Goal: Information Seeking & Learning: Learn about a topic

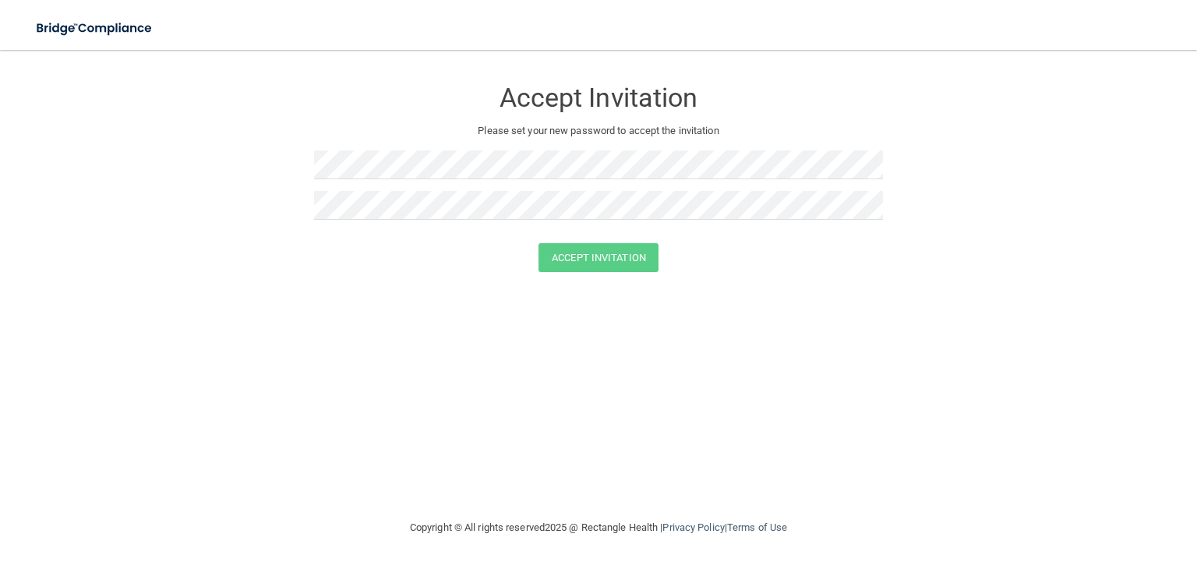
click at [913, 311] on div "Accept Invitation Please set your new password to accept the invitation Accept …" at bounding box center [598, 283] width 1134 height 437
drag, startPoint x: 699, startPoint y: 299, endPoint x: 633, endPoint y: 256, distance: 78.9
click at [633, 256] on button "Accept Invitation" at bounding box center [598, 257] width 120 height 29
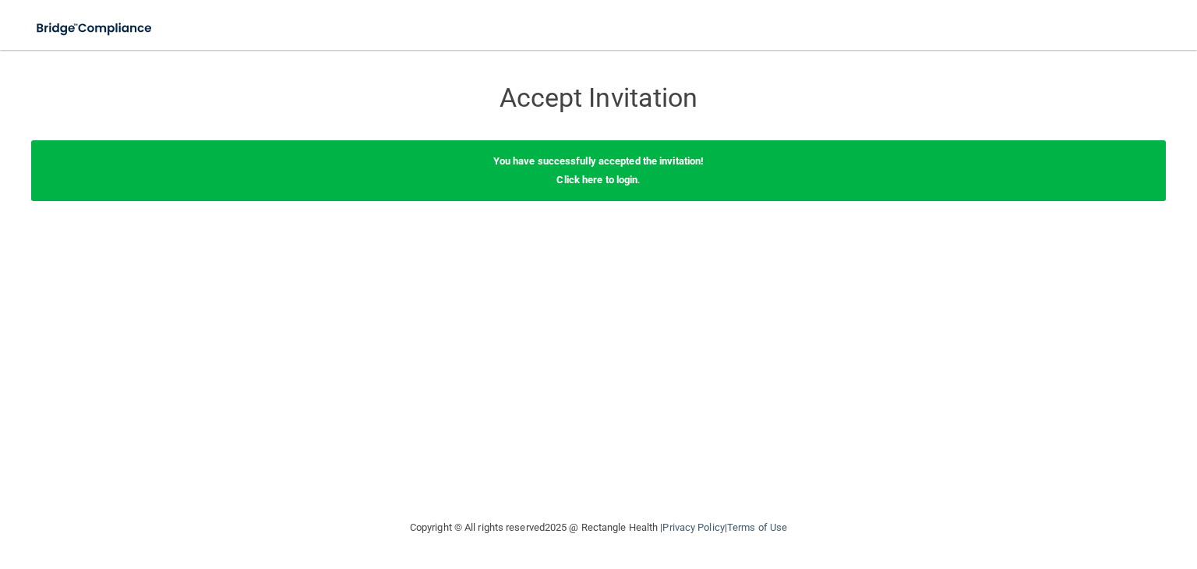
click at [582, 187] on div "You have successfully accepted the invitation! Click here to login ." at bounding box center [598, 170] width 1134 height 61
click at [591, 176] on link "Click here to login" at bounding box center [596, 180] width 81 height 12
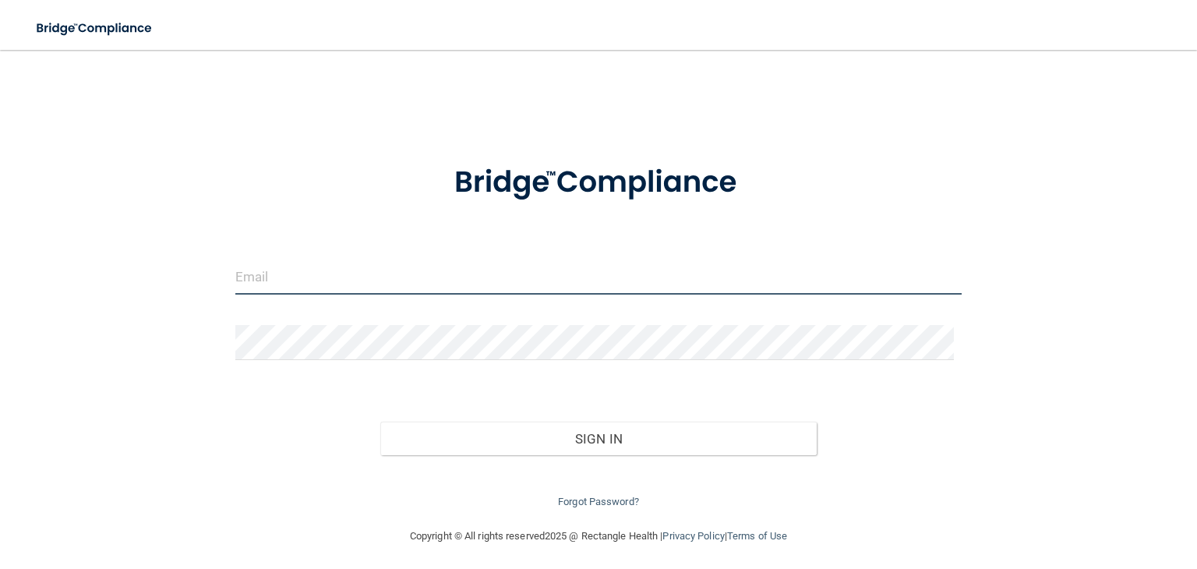
click at [511, 281] on input "email" at bounding box center [598, 276] width 726 height 35
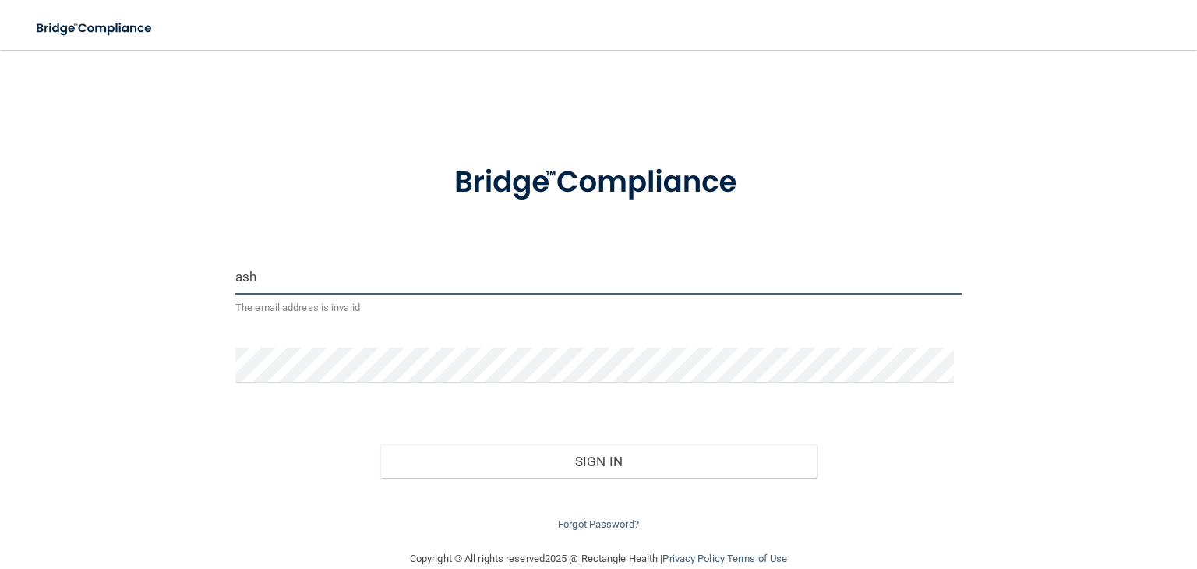
type input "[EMAIL_ADDRESS][DOMAIN_NAME]"
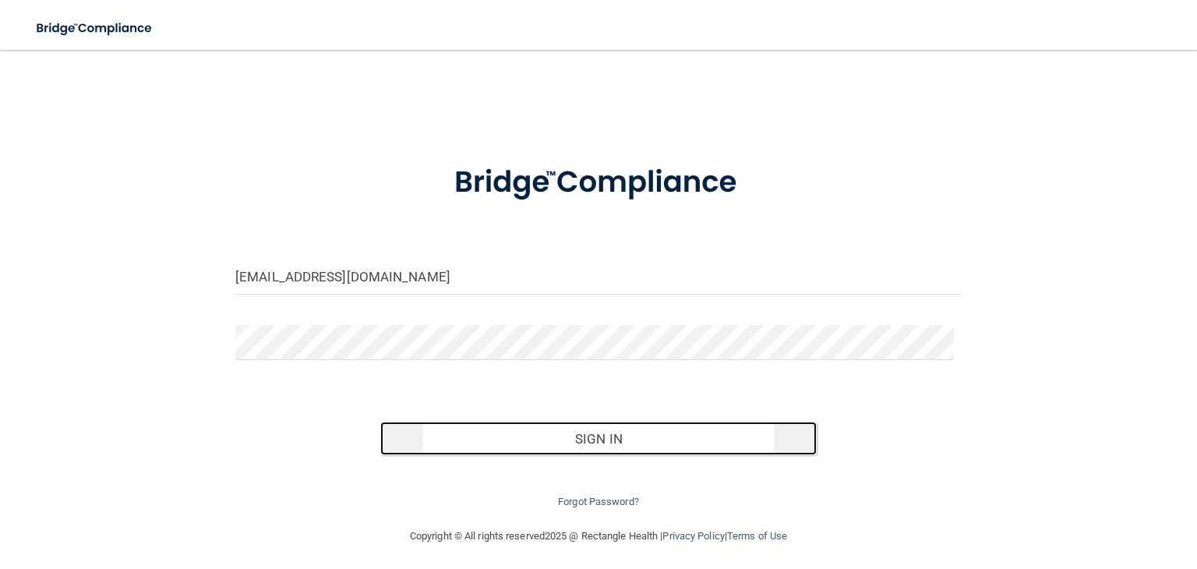
click at [450, 429] on button "Sign In" at bounding box center [598, 439] width 436 height 34
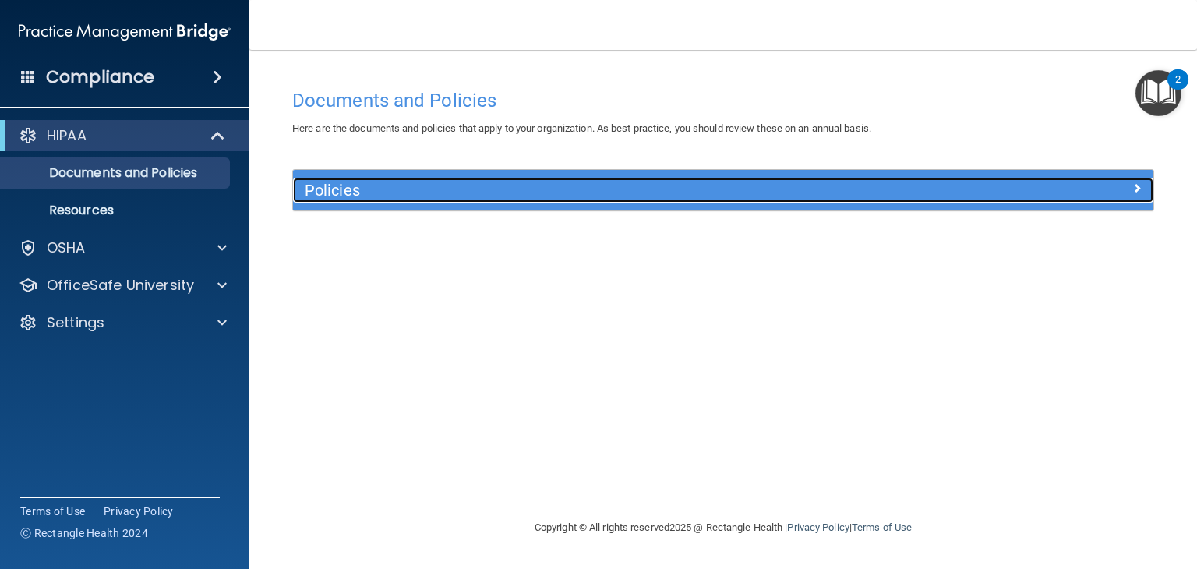
click at [337, 201] on div "Policies" at bounding box center [615, 190] width 645 height 25
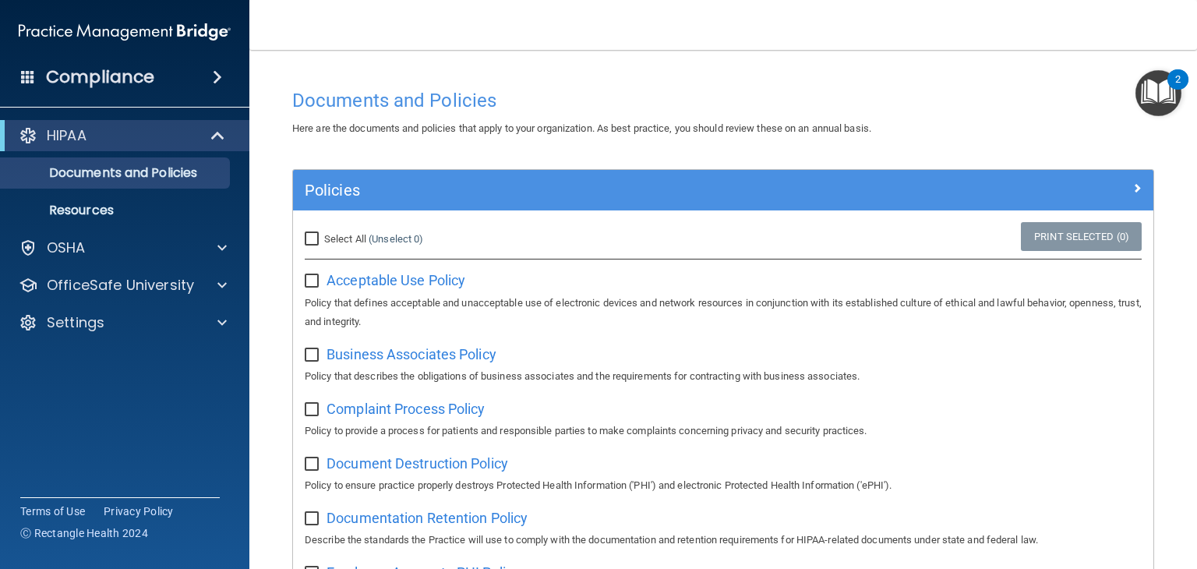
click at [312, 240] on input "Select All (Unselect 0) Unselect All" at bounding box center [314, 239] width 18 height 12
checkbox input "true"
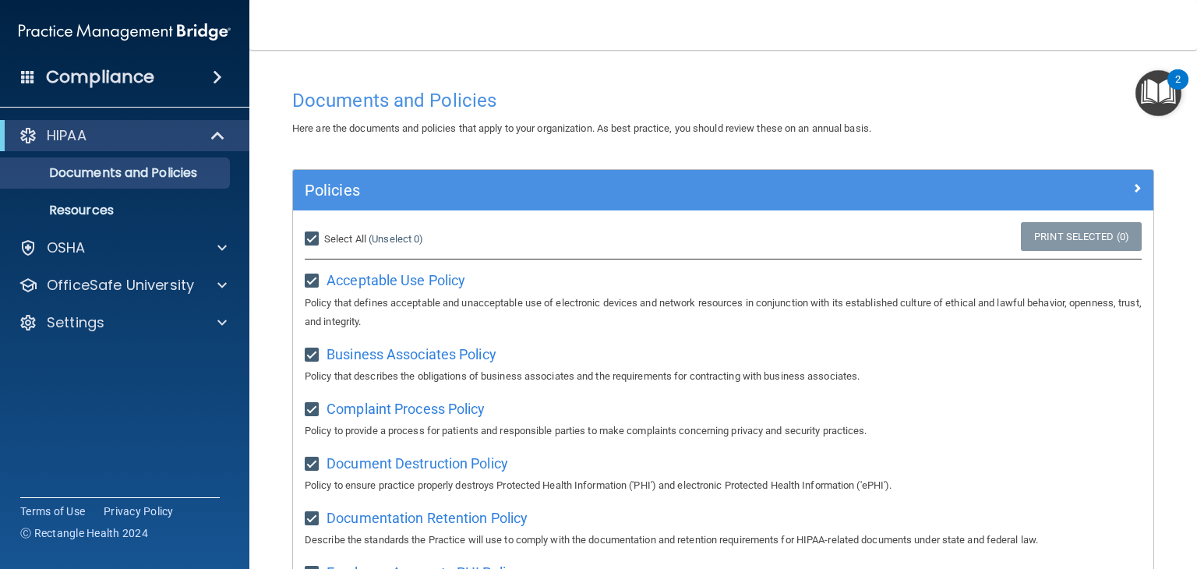
checkbox input "true"
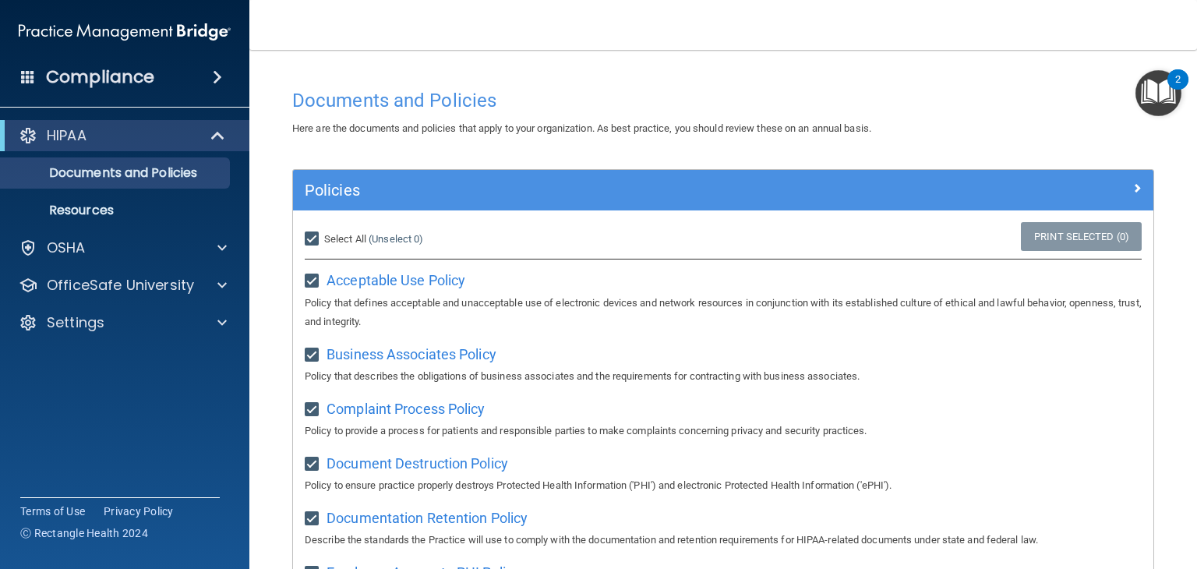
checkbox input "true"
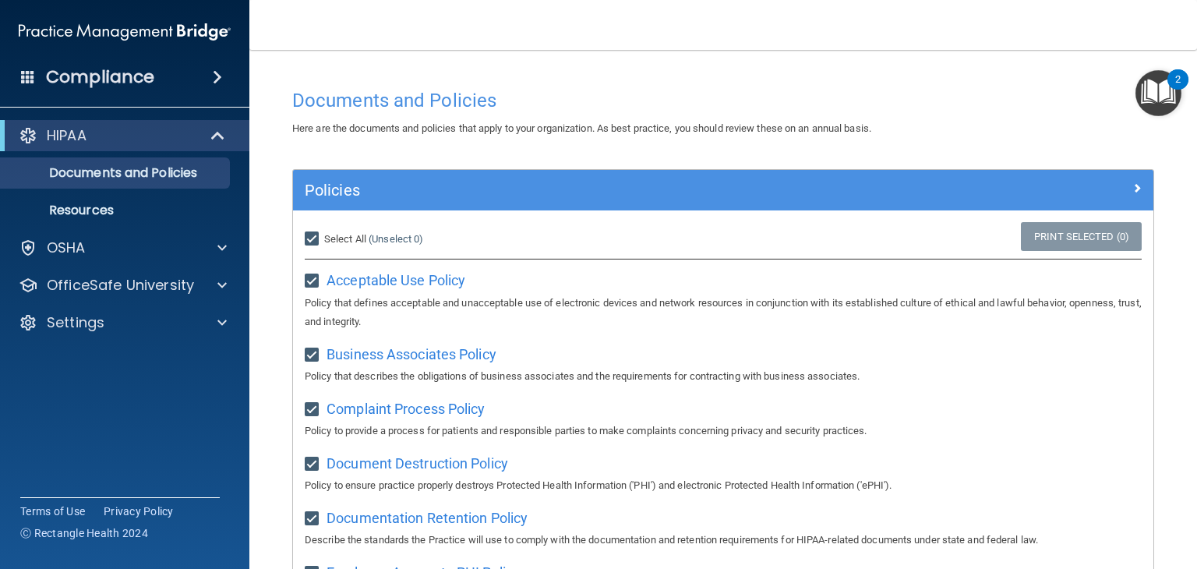
checkbox input "true"
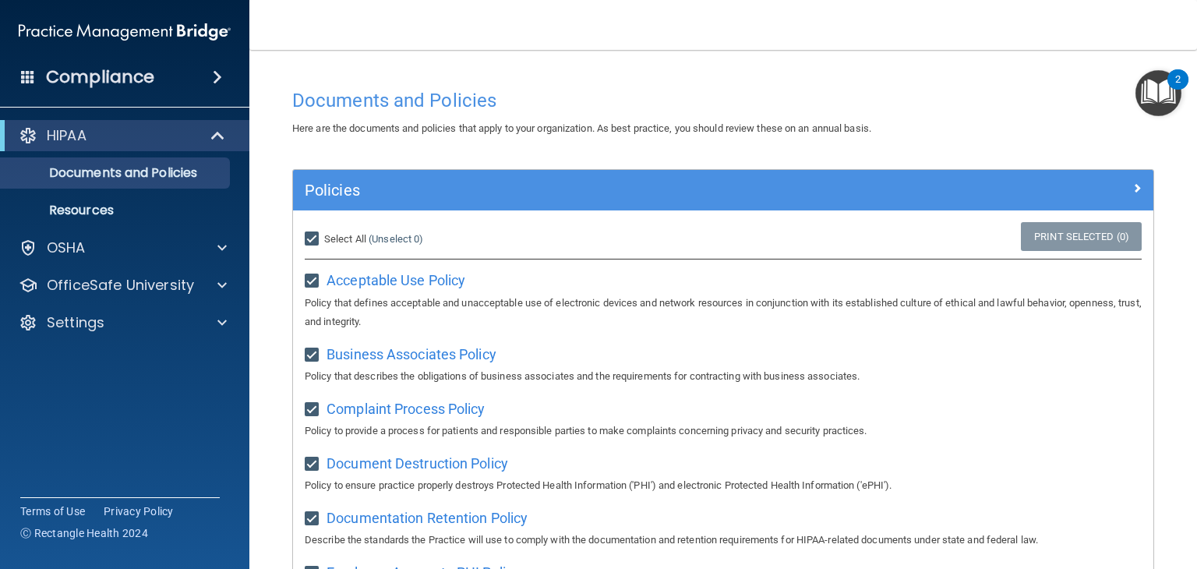
checkbox input "true"
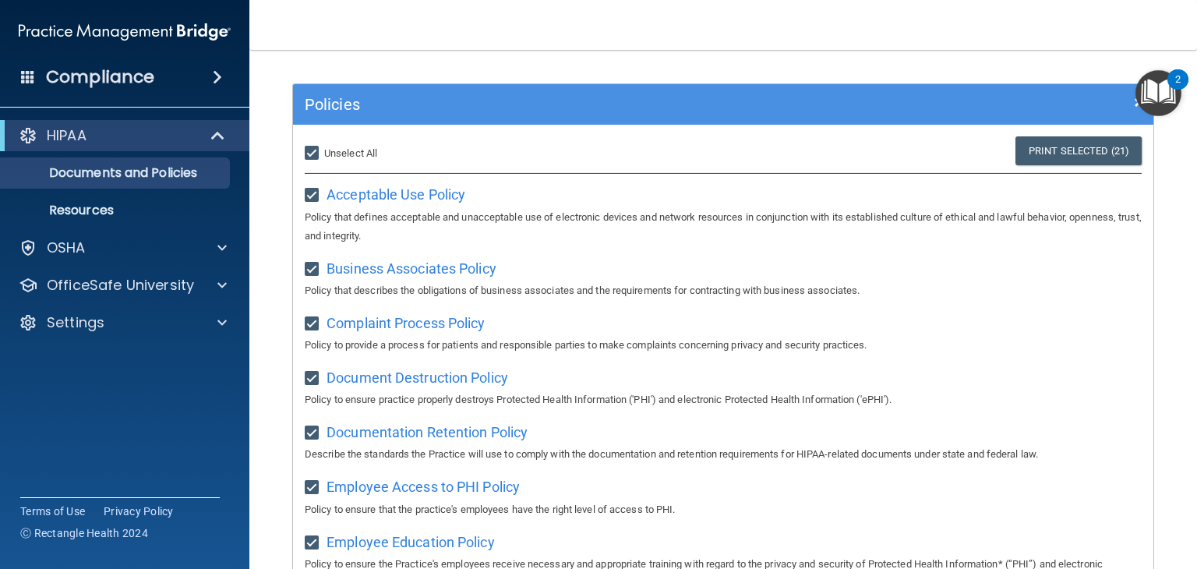
scroll to position [74, 0]
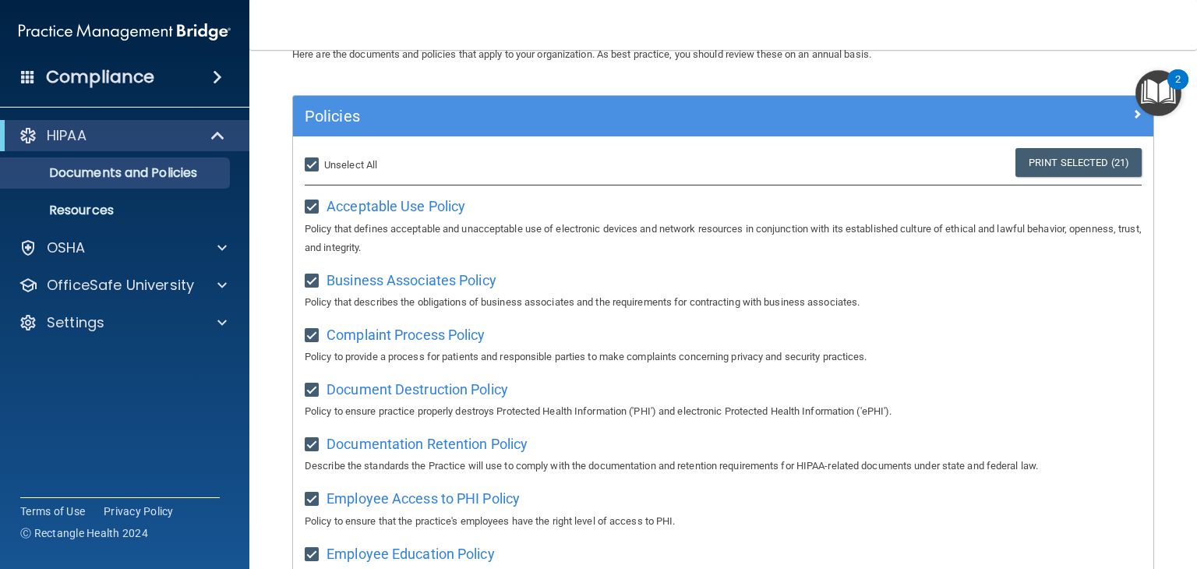
click at [315, 166] on input "Select All (Unselect 21) Unselect All" at bounding box center [314, 165] width 18 height 12
checkbox input "false"
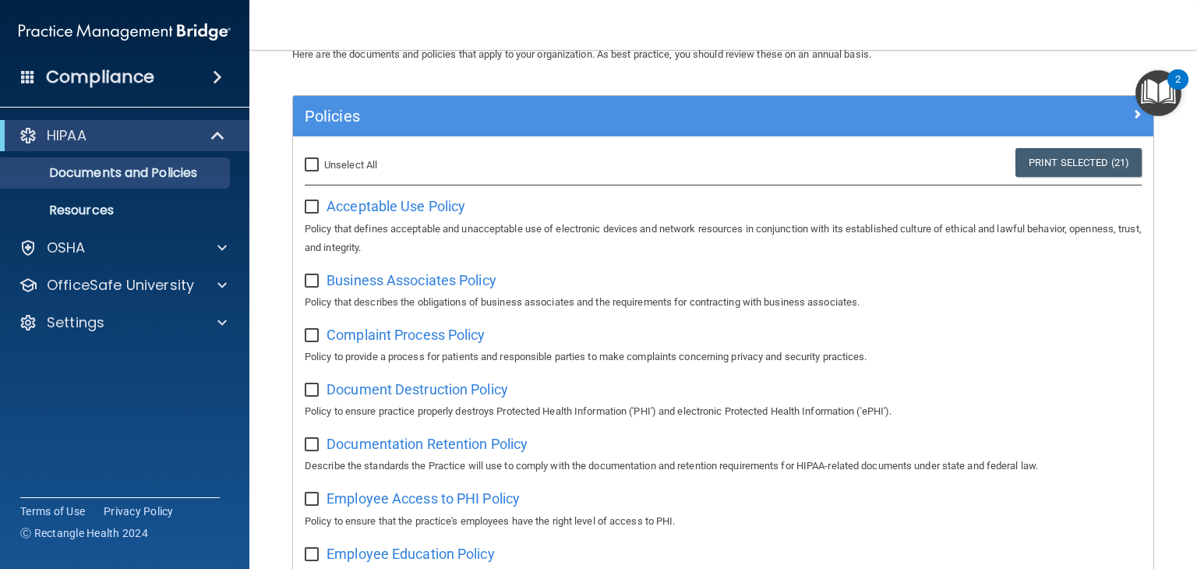
checkbox input "false"
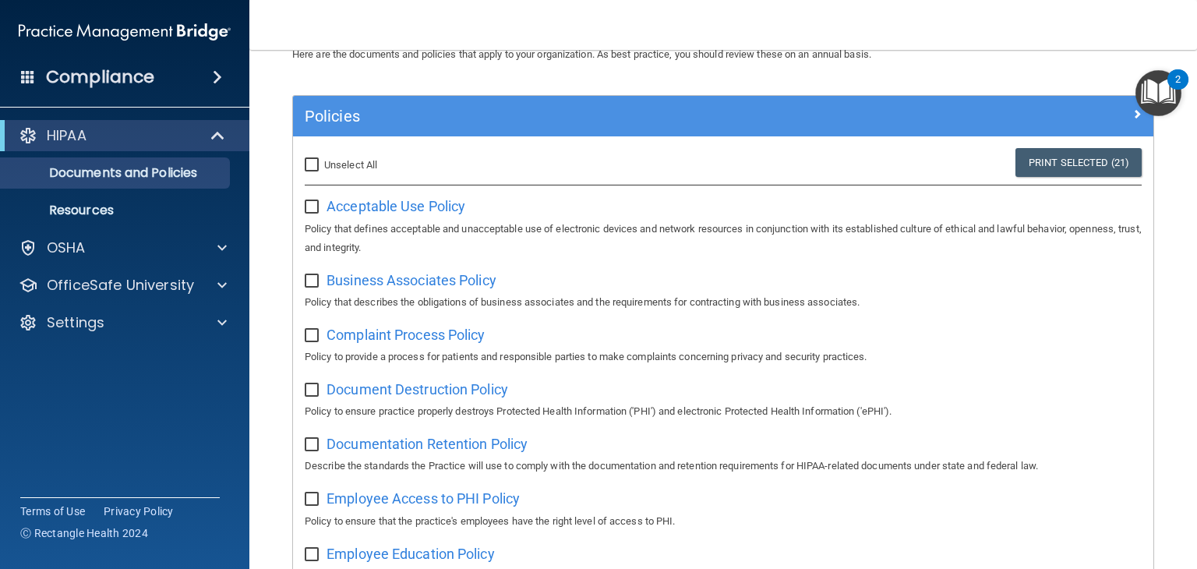
checkbox input "false"
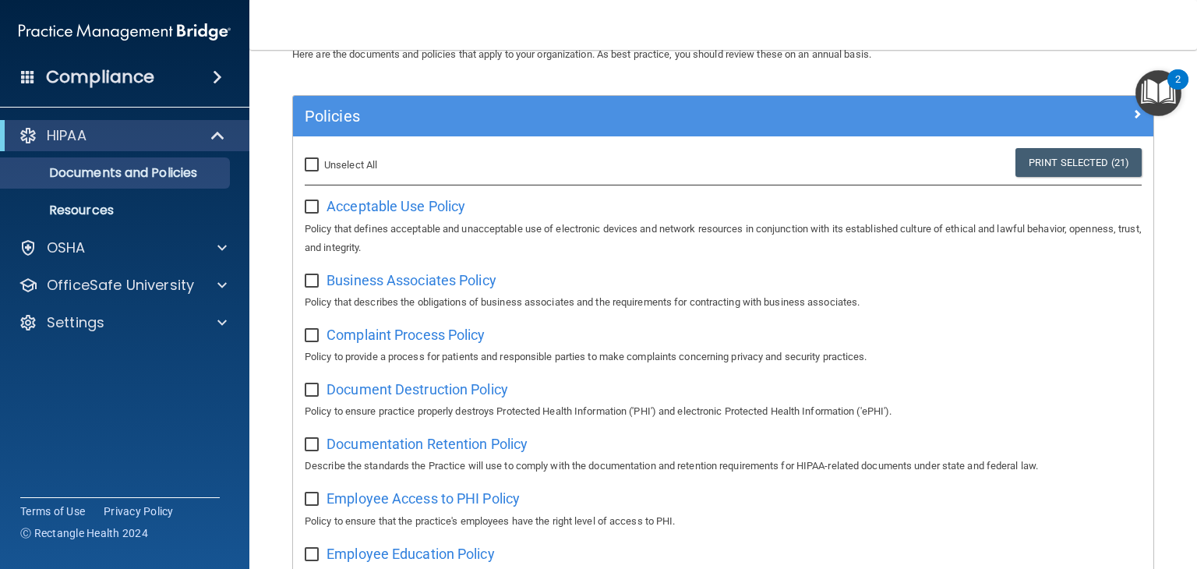
checkbox input "false"
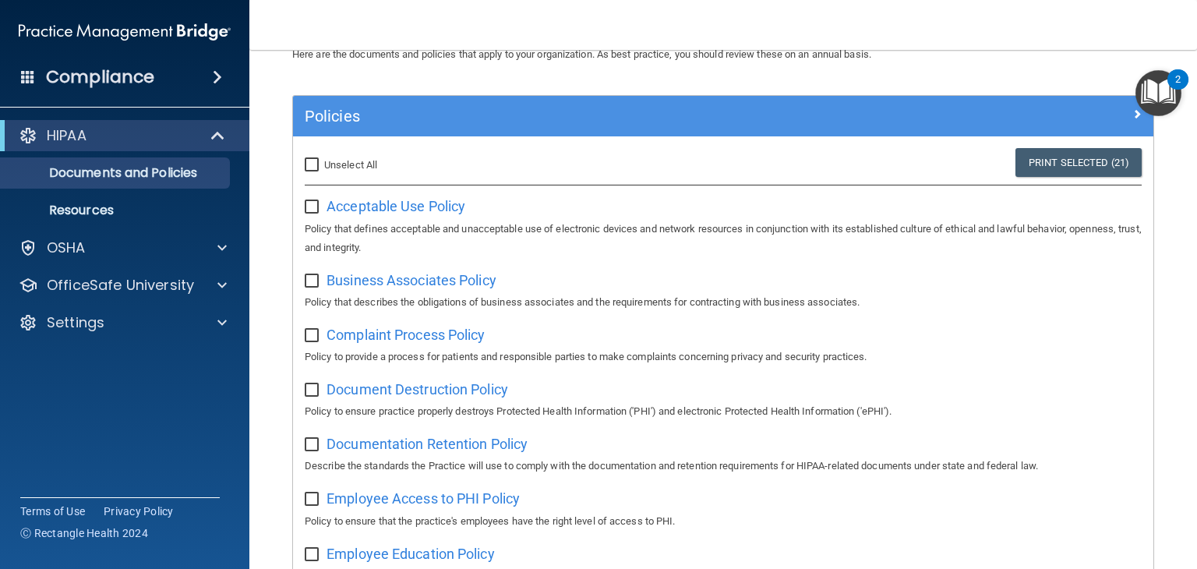
checkbox input "false"
click at [315, 166] on input "Select All (Unselect 0) Unselect All" at bounding box center [314, 165] width 18 height 12
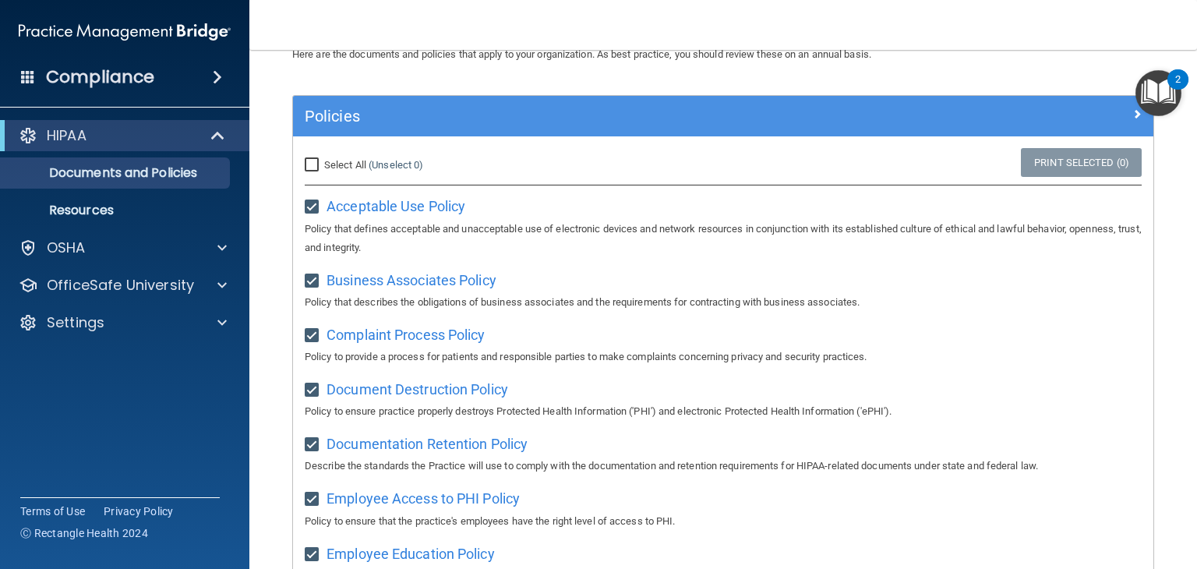
checkbox input "true"
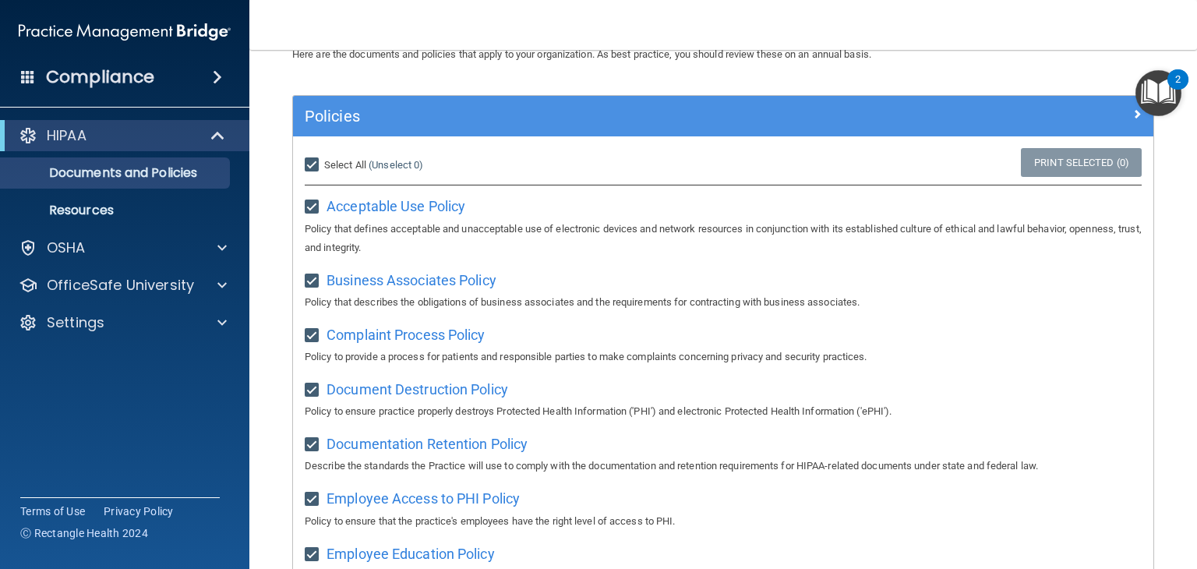
checkbox input "true"
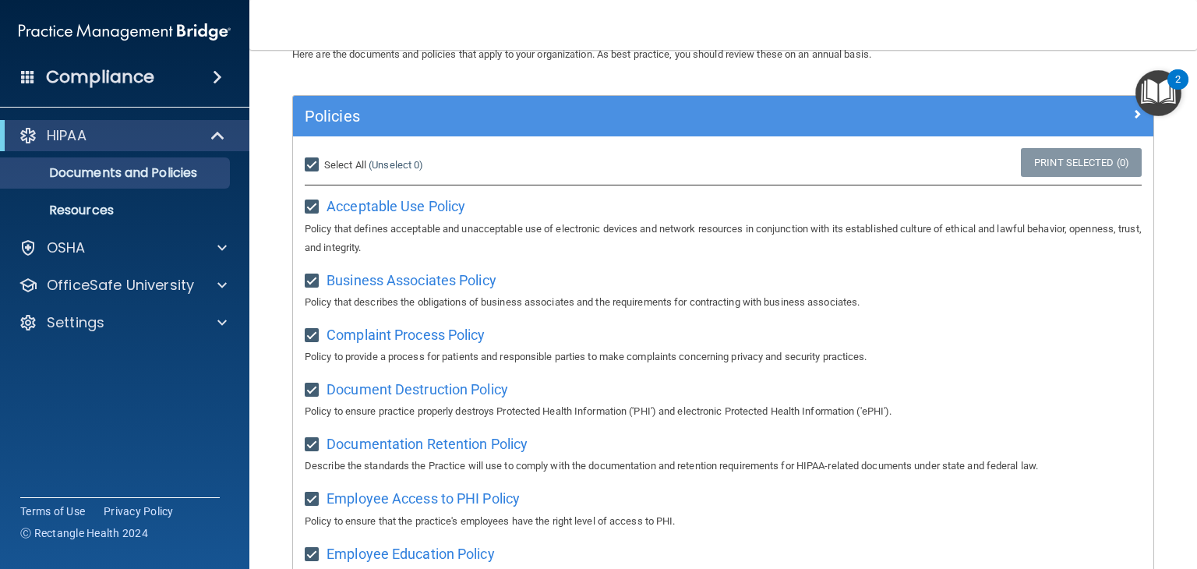
checkbox input "true"
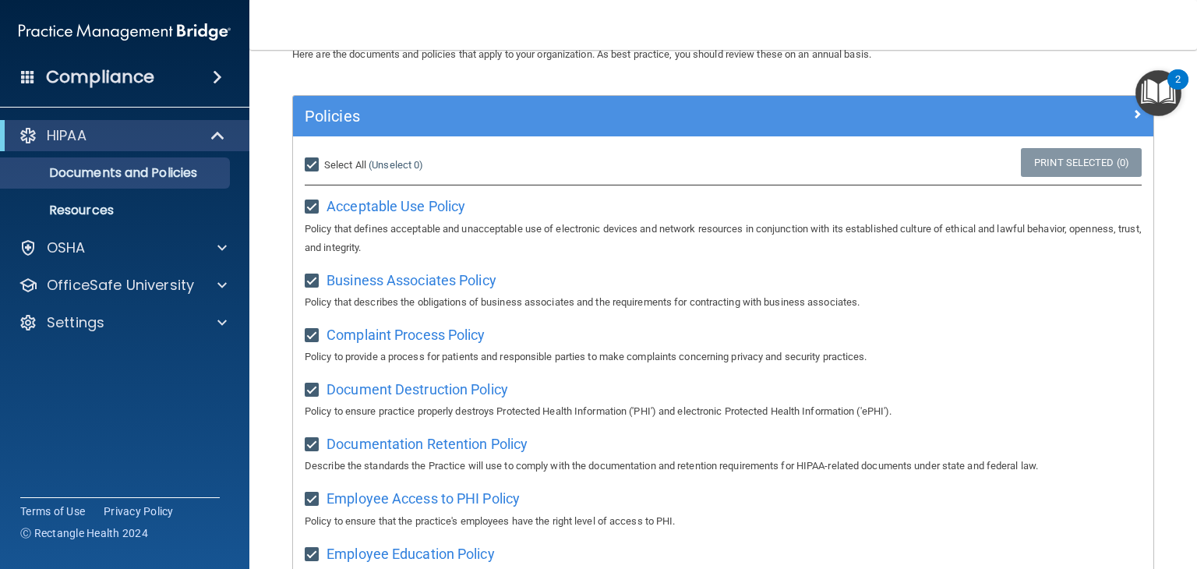
checkbox input "true"
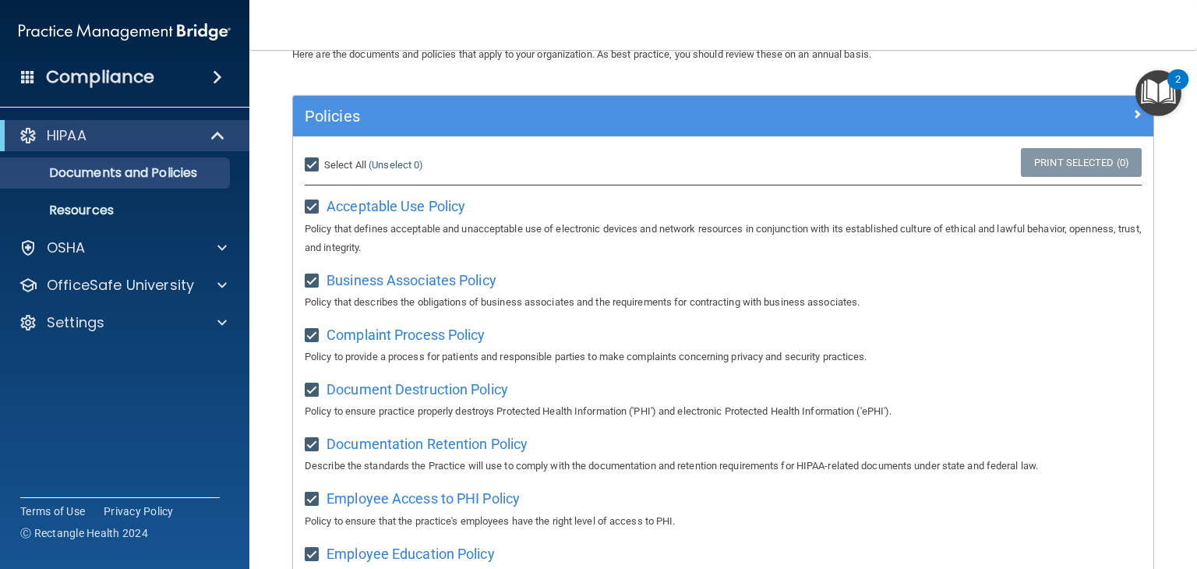
checkbox input "true"
click at [310, 160] on input "Select All (Unselect 21) Unselect All" at bounding box center [314, 165] width 18 height 12
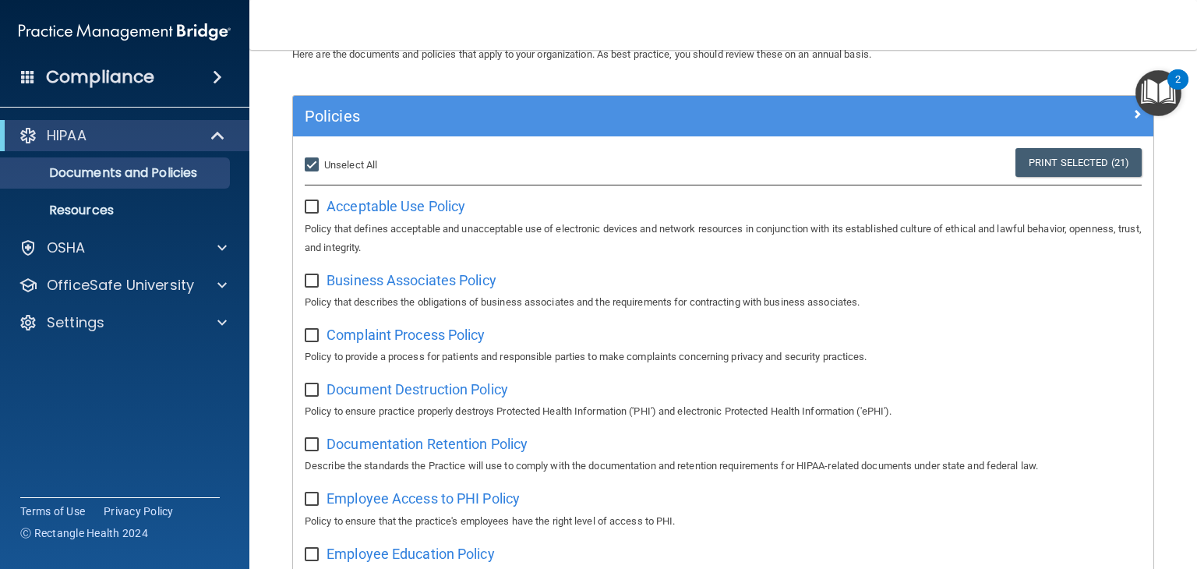
checkbox input "false"
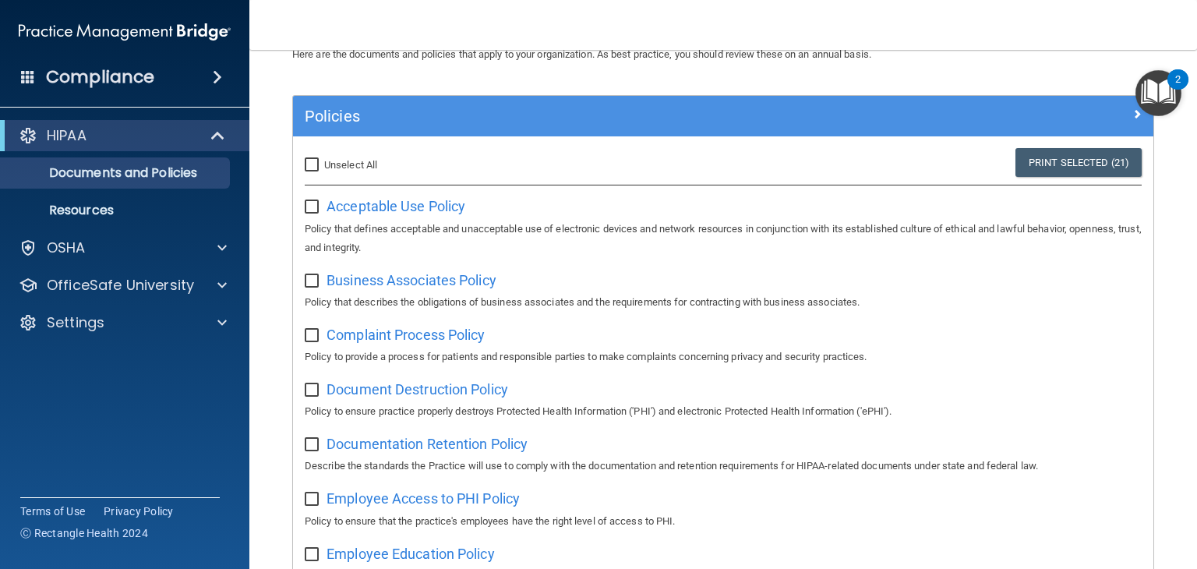
checkbox input "false"
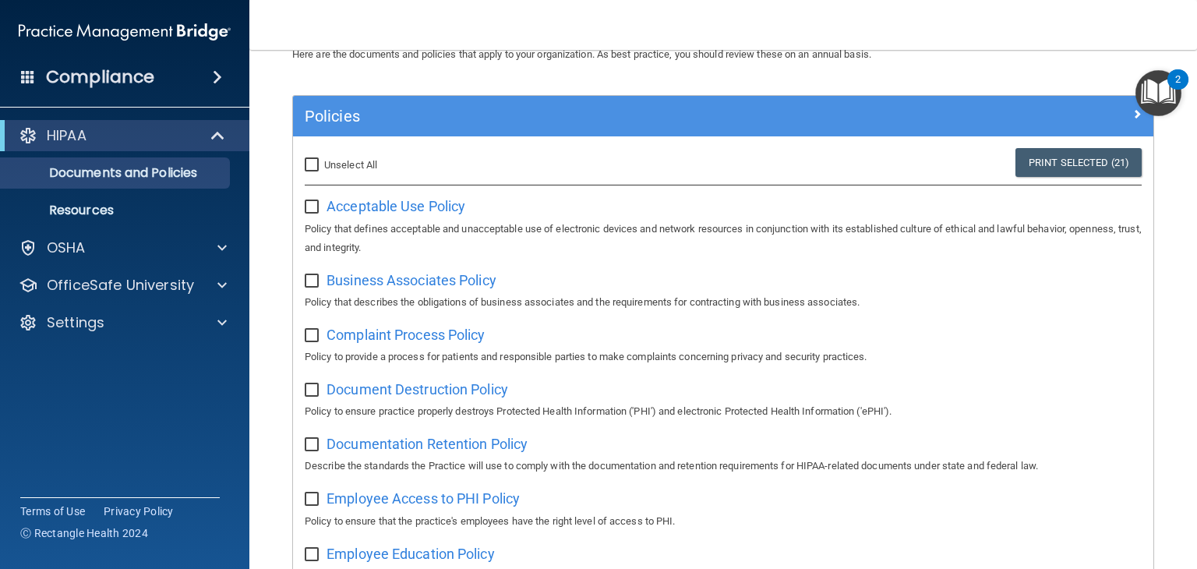
checkbox input "false"
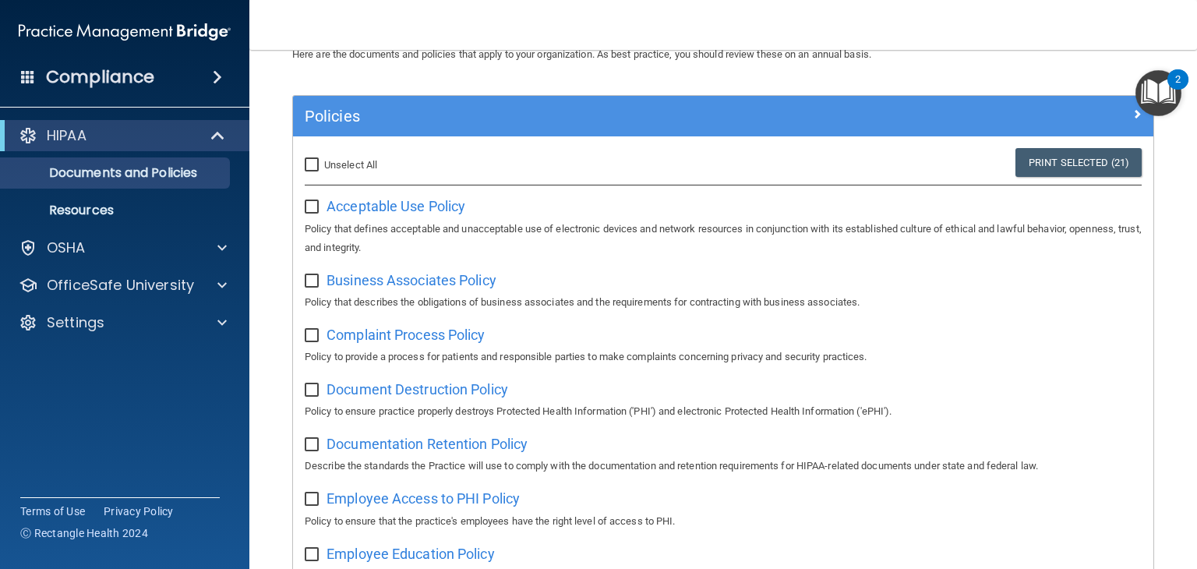
checkbox input "false"
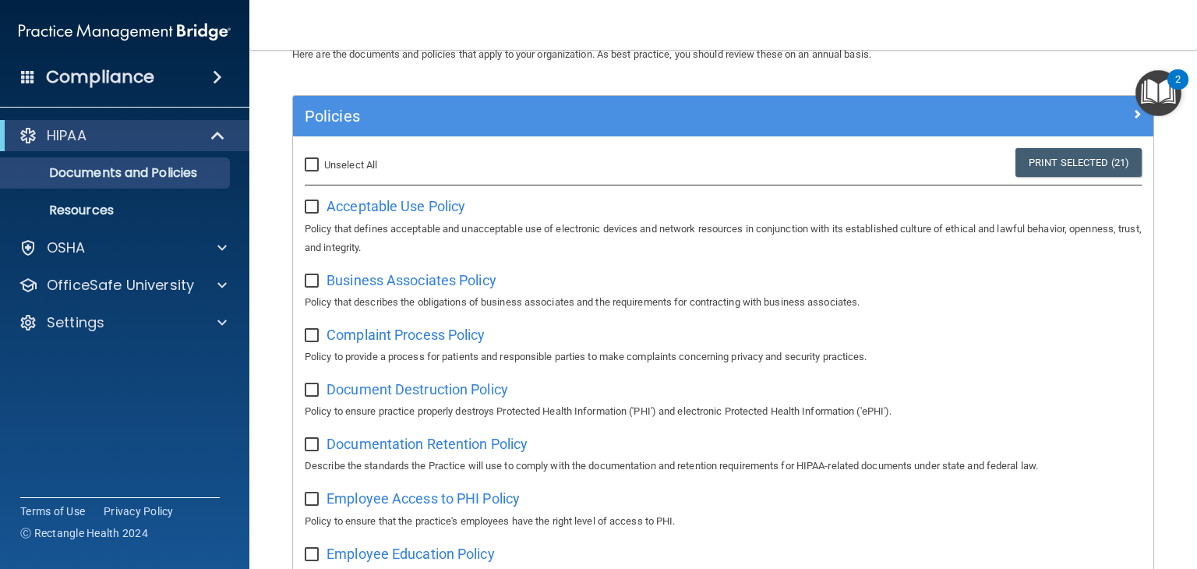
checkbox input "false"
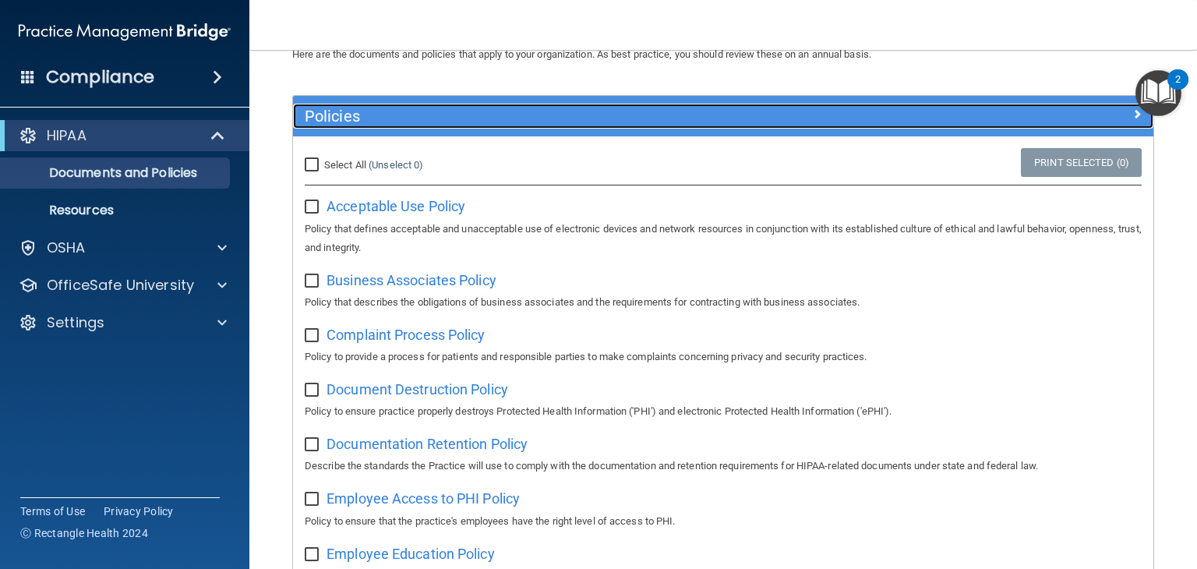
click at [424, 120] on h5 "Policies" at bounding box center [616, 116] width 622 height 17
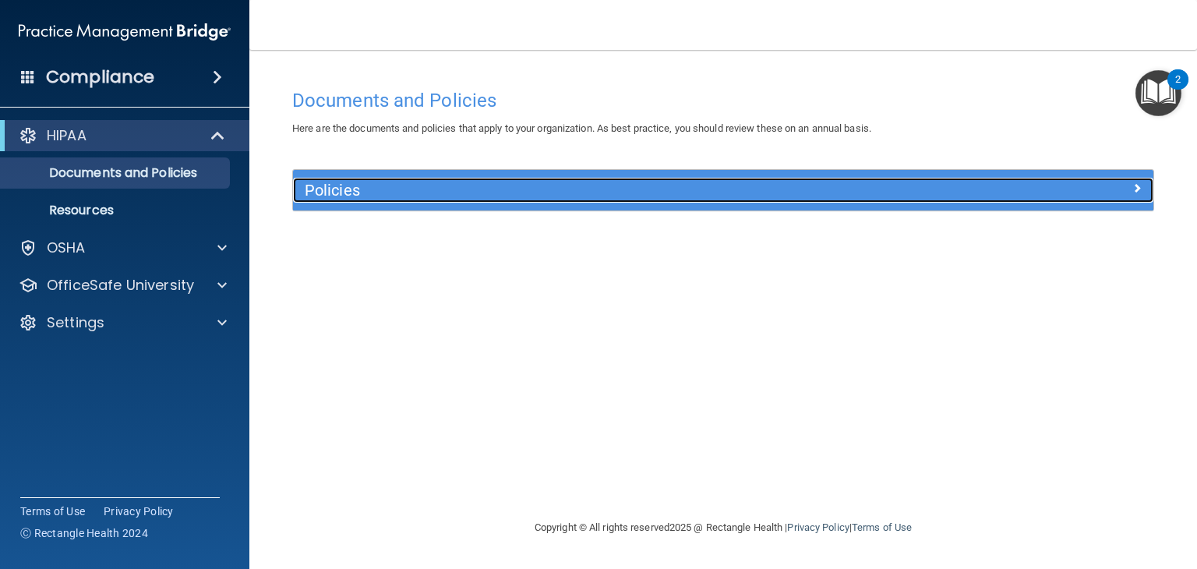
scroll to position [0, 0]
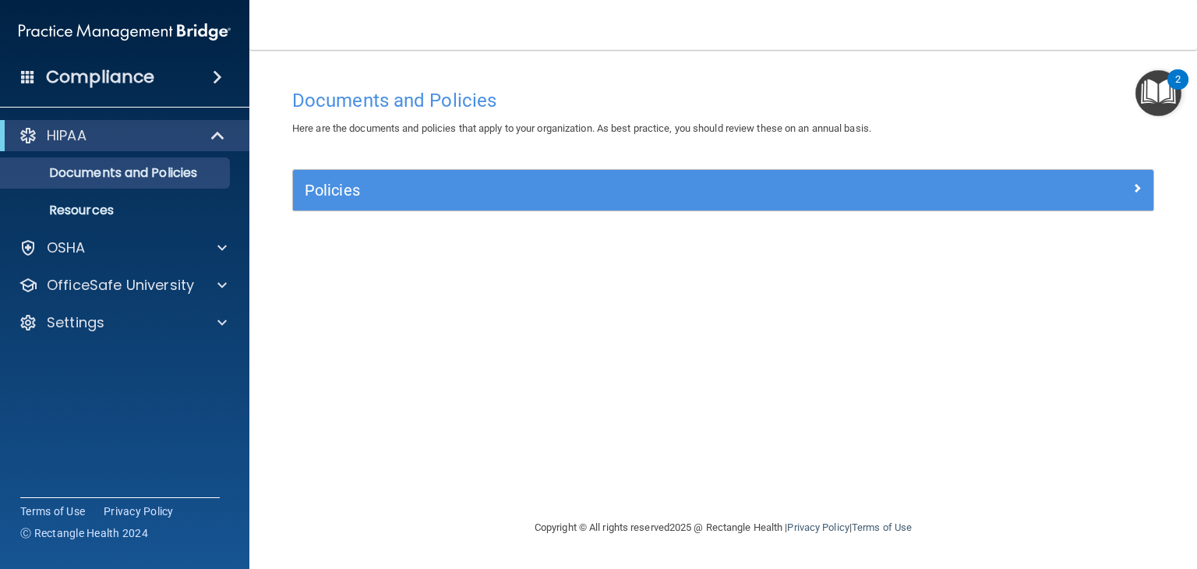
click at [486, 168] on div "Documents and Policies Here are the documents and policies that apply to your o…" at bounding box center [723, 299] width 885 height 437
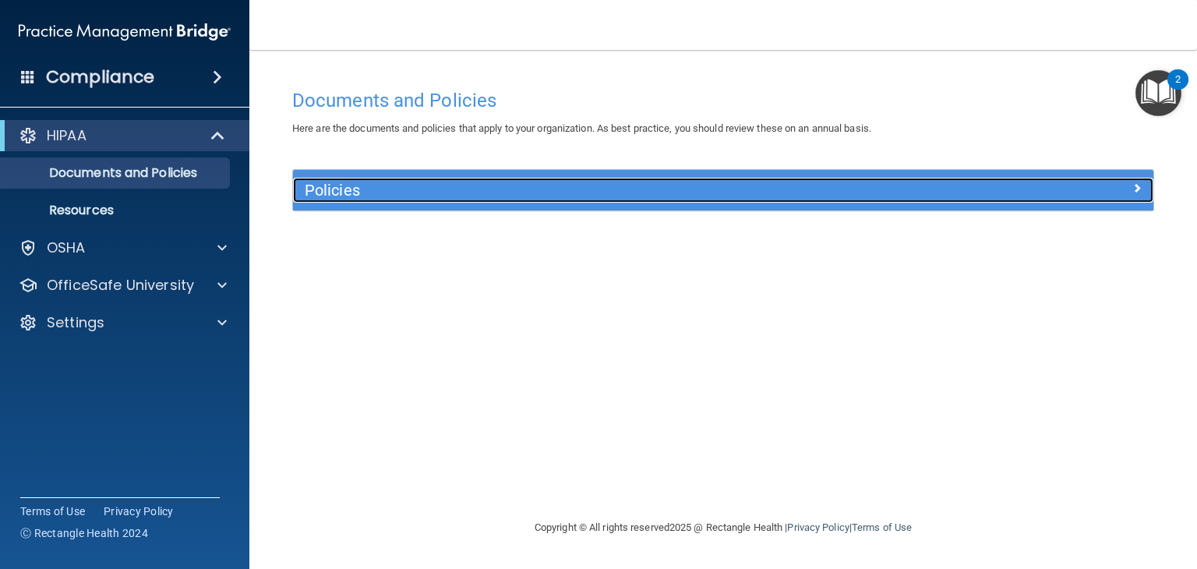
click at [530, 186] on h5 "Policies" at bounding box center [616, 190] width 622 height 17
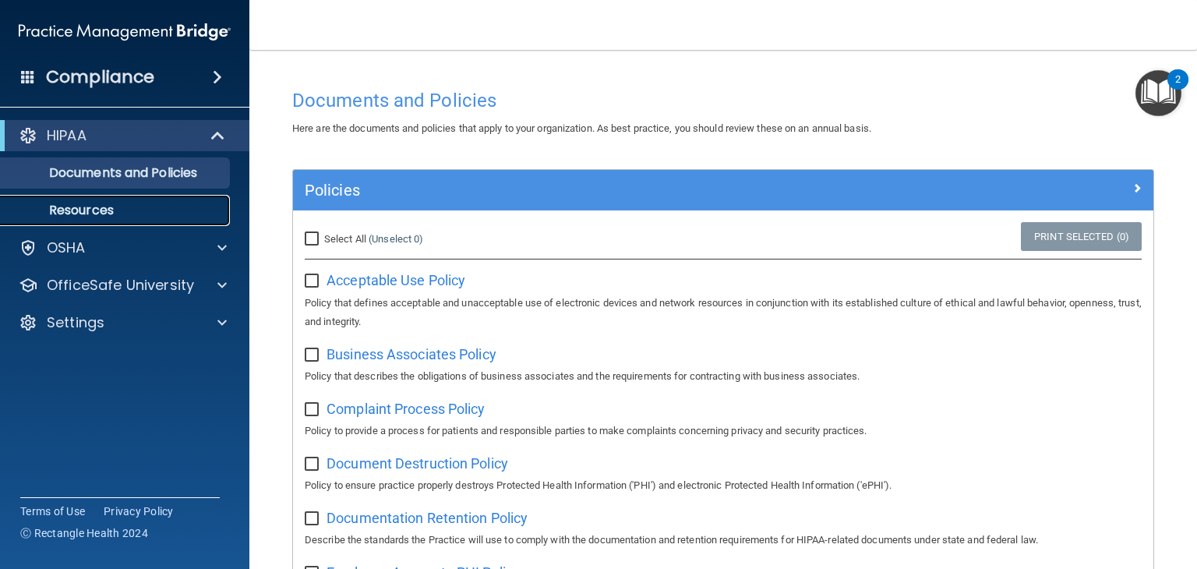
click at [96, 222] on link "Resources" at bounding box center [106, 210] width 245 height 31
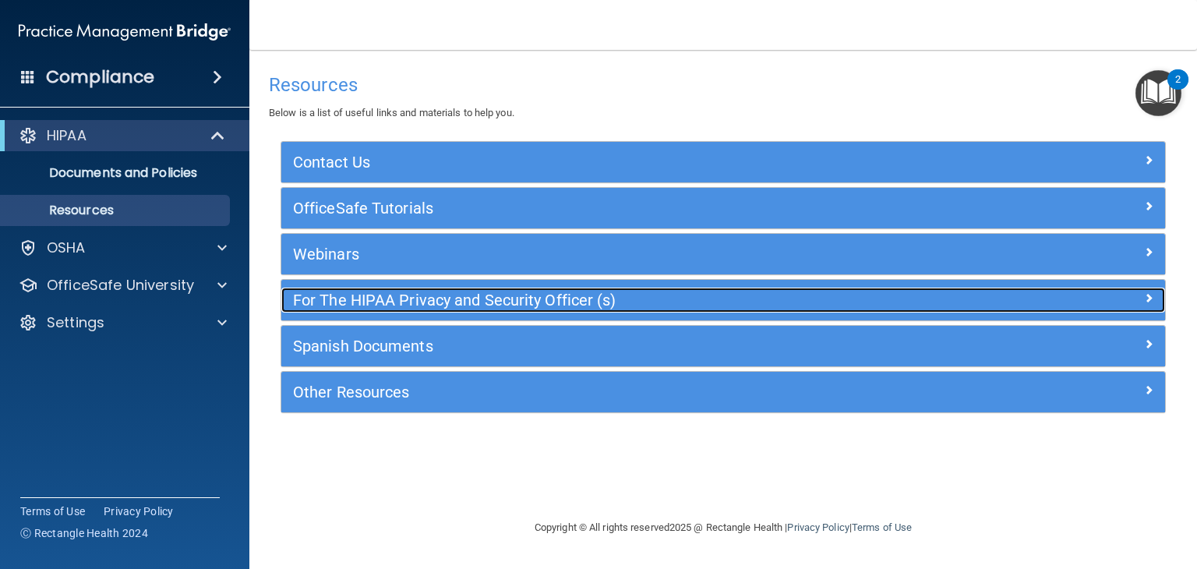
click at [433, 305] on h5 "For The HIPAA Privacy and Security Officer (s)" at bounding box center [613, 299] width 640 height 17
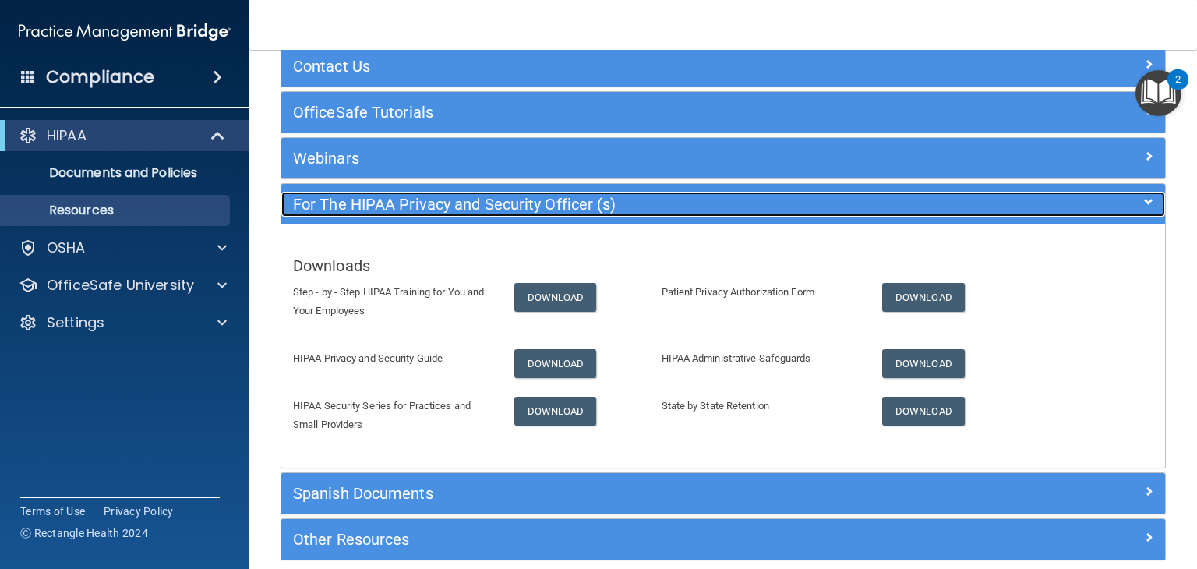
scroll to position [99, 0]
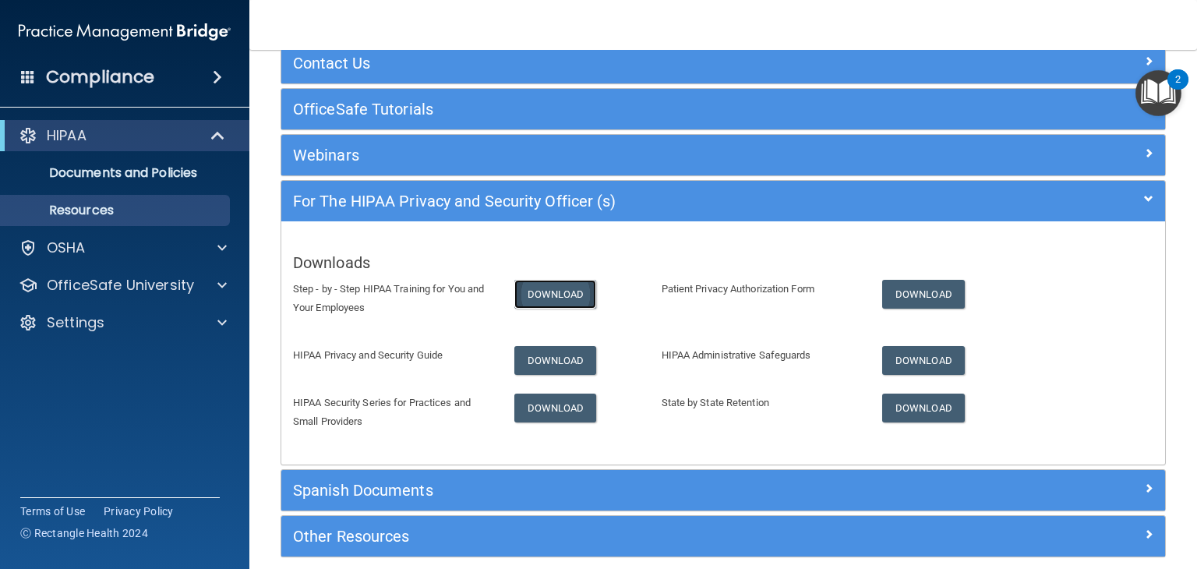
click at [563, 294] on link "Download" at bounding box center [555, 294] width 83 height 29
click at [555, 361] on link "Download" at bounding box center [555, 360] width 83 height 29
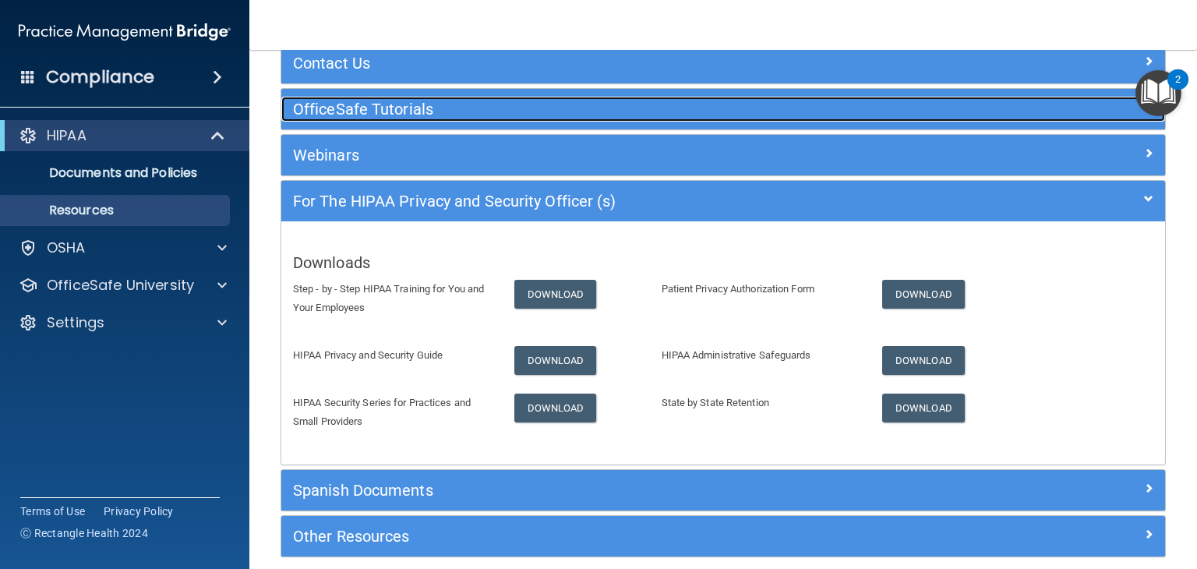
click at [649, 104] on h5 "OfficeSafe Tutorials" at bounding box center [613, 109] width 640 height 17
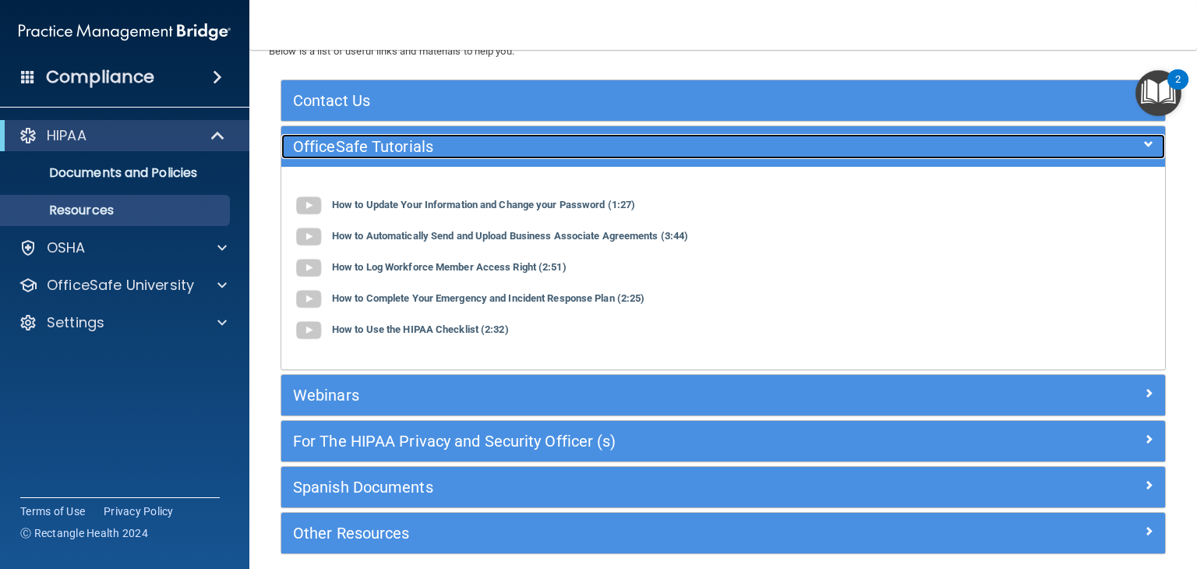
scroll to position [65, 0]
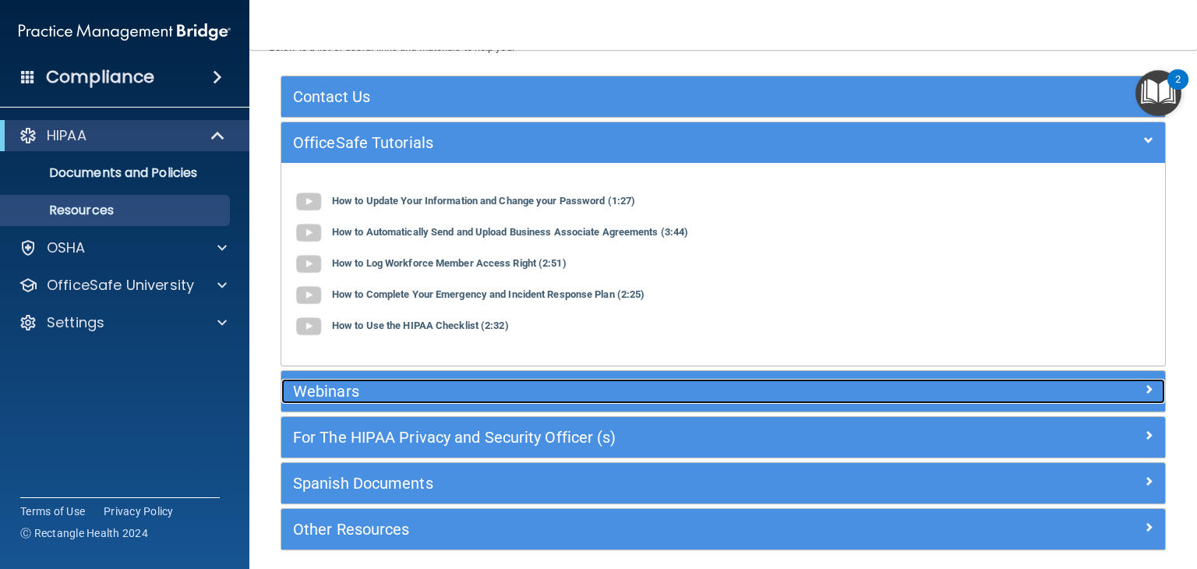
click at [365, 402] on div "Webinars" at bounding box center [612, 391] width 663 height 25
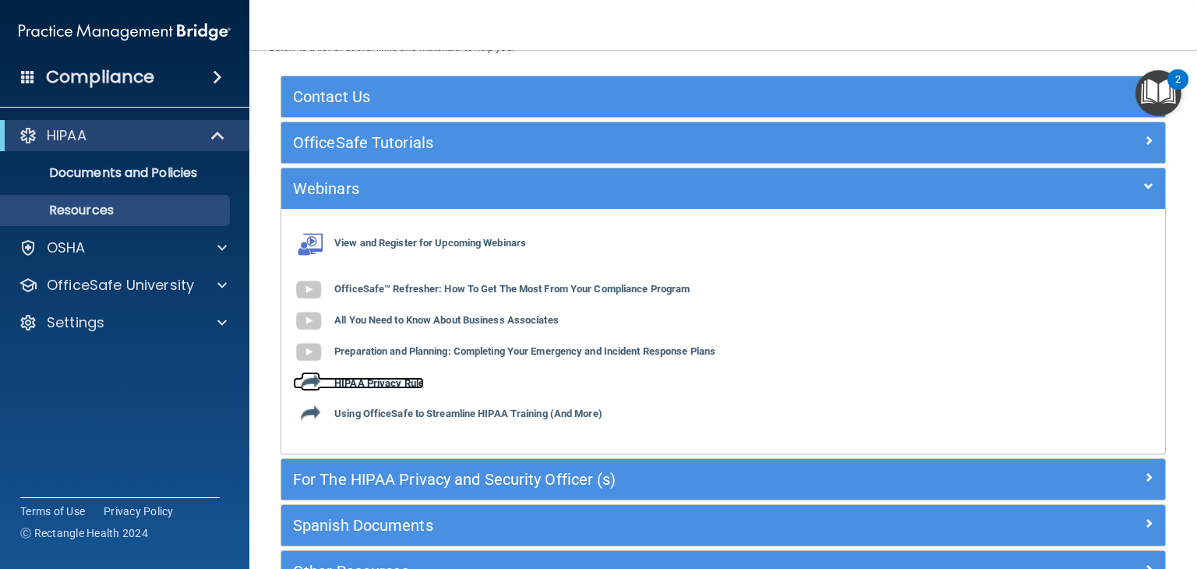
click at [365, 379] on b "HIPAA Privacy Rule" at bounding box center [379, 383] width 90 height 12
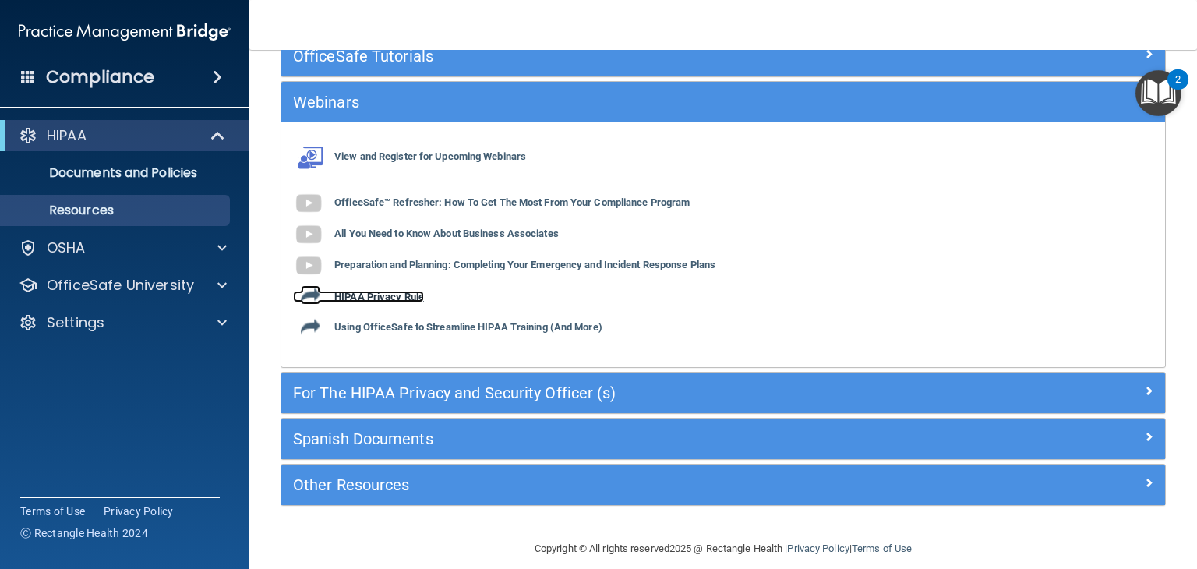
scroll to position [156, 0]
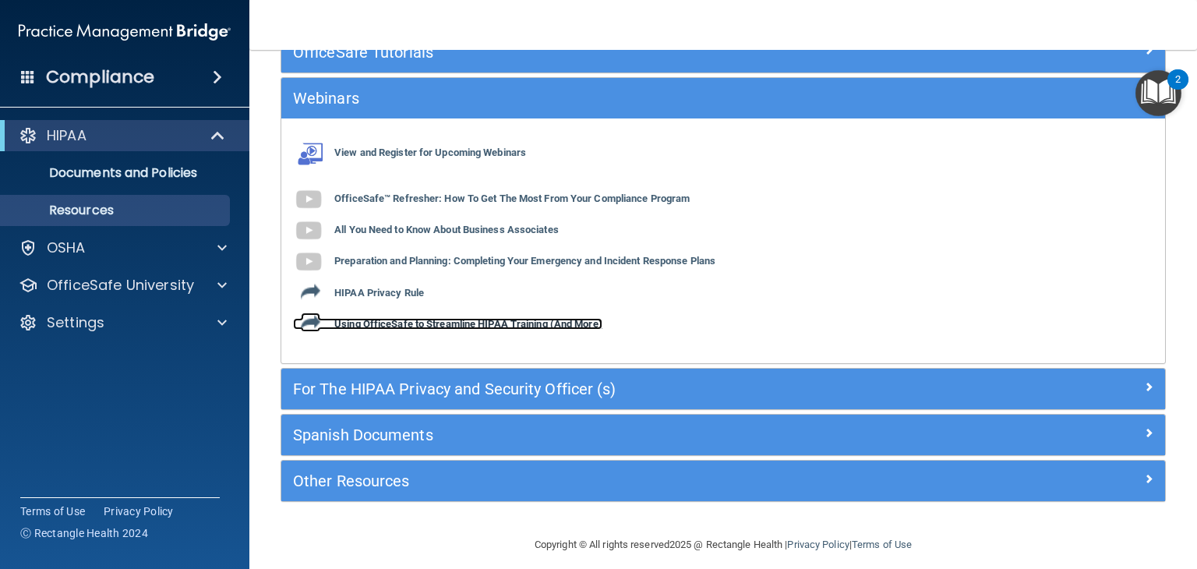
click at [442, 324] on b "Using OfficeSafe to Streamline HIPAA Training (And More)" at bounding box center [468, 324] width 268 height 12
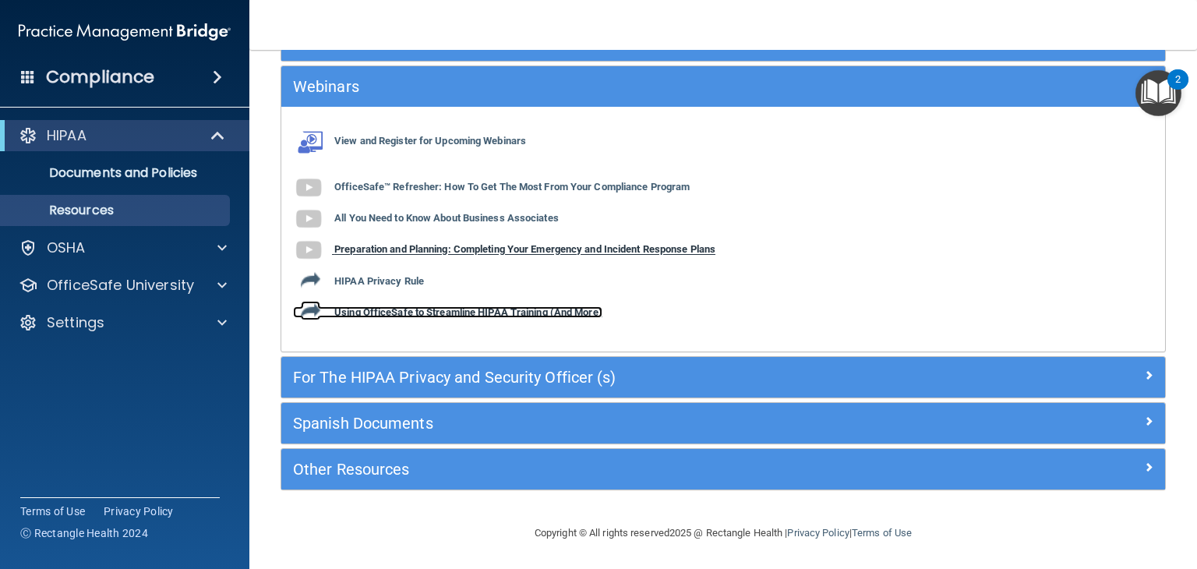
scroll to position [0, 0]
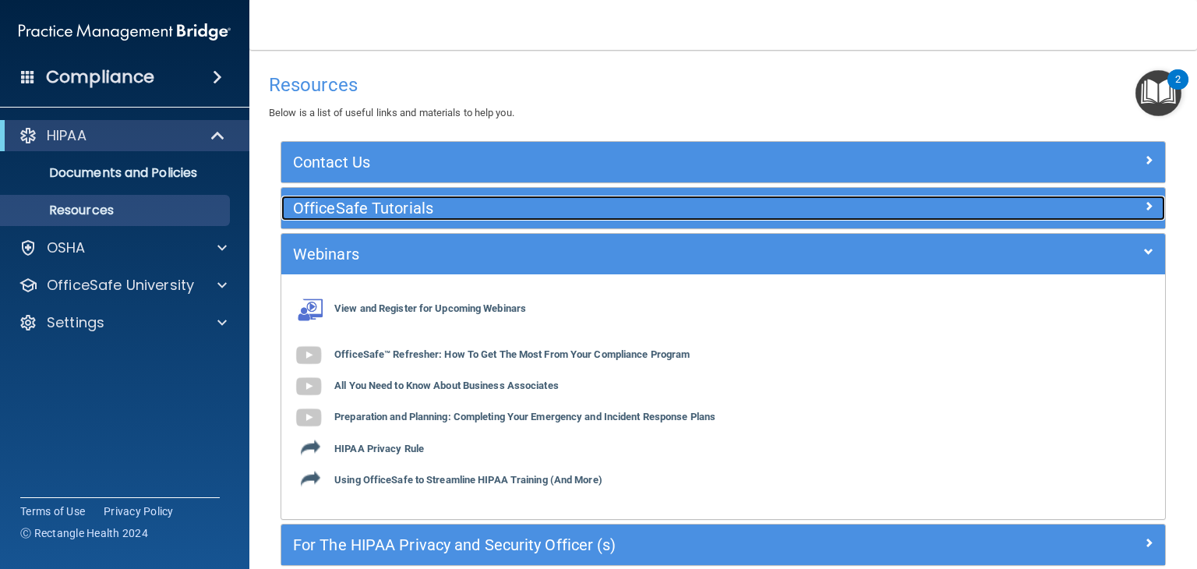
click at [435, 211] on h5 "OfficeSafe Tutorials" at bounding box center [613, 207] width 640 height 17
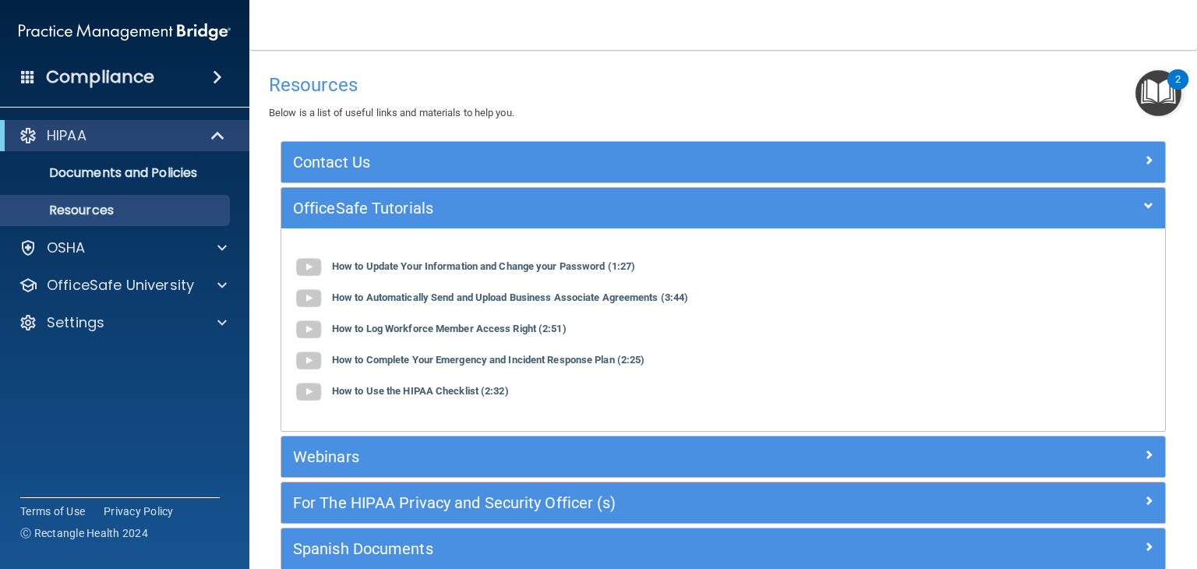
click at [503, 177] on div "Contact Us" at bounding box center [723, 162] width 884 height 41
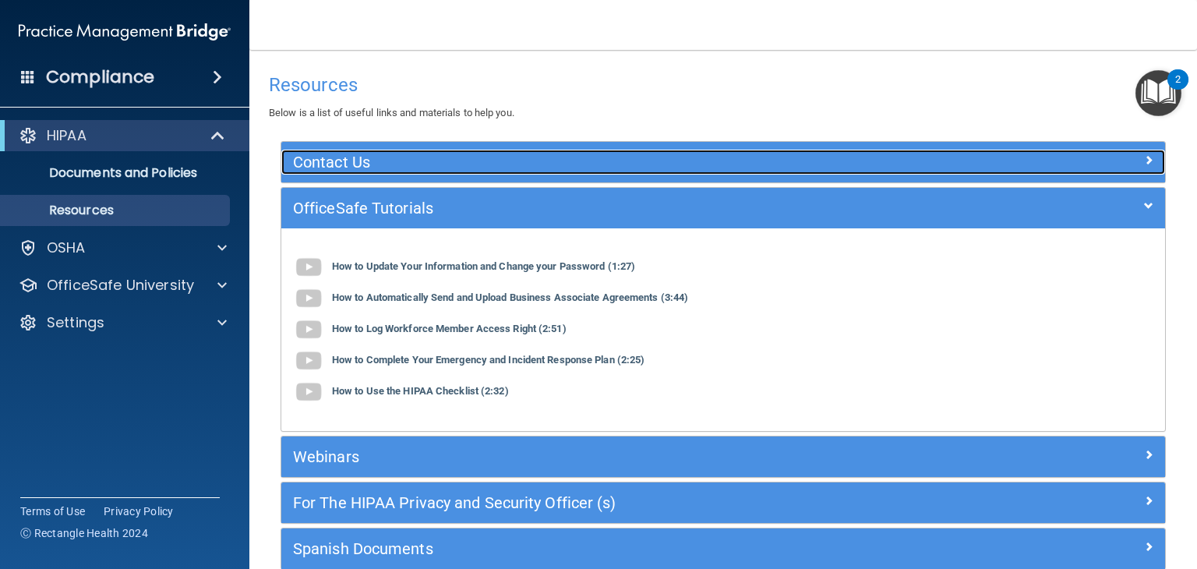
click at [533, 155] on h5 "Contact Us" at bounding box center [613, 161] width 640 height 17
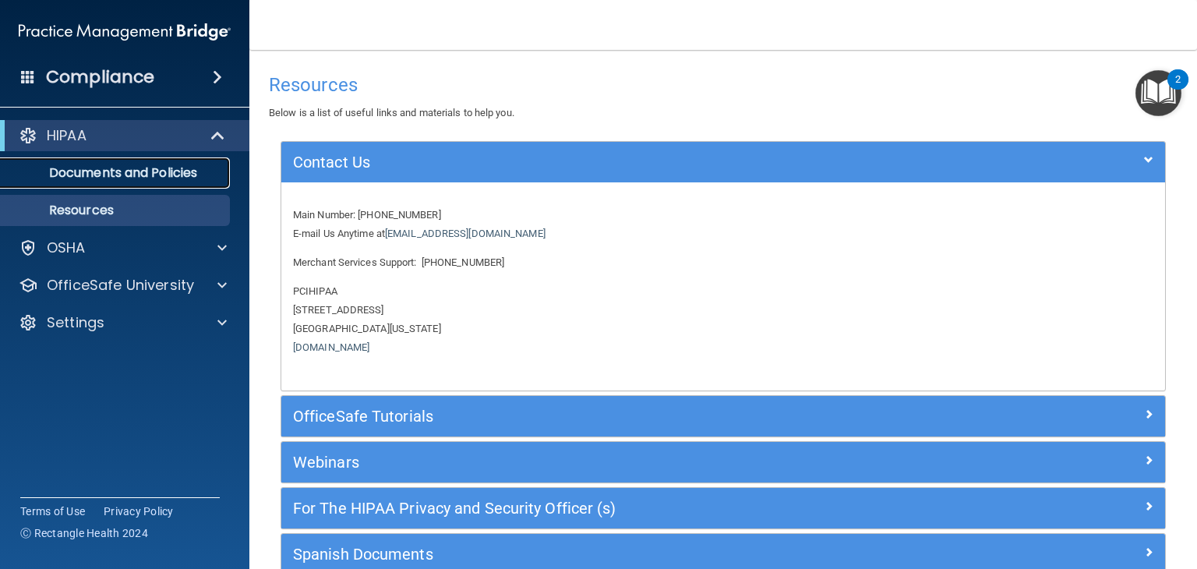
click at [131, 174] on p "Documents and Policies" at bounding box center [116, 173] width 213 height 16
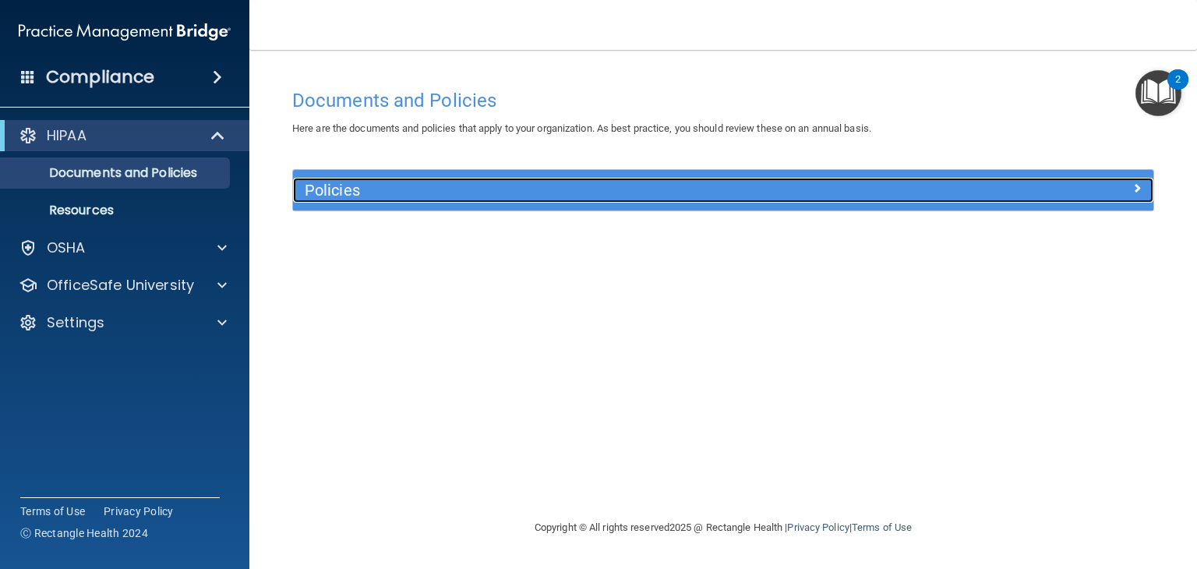
click at [433, 189] on h5 "Policies" at bounding box center [616, 190] width 622 height 17
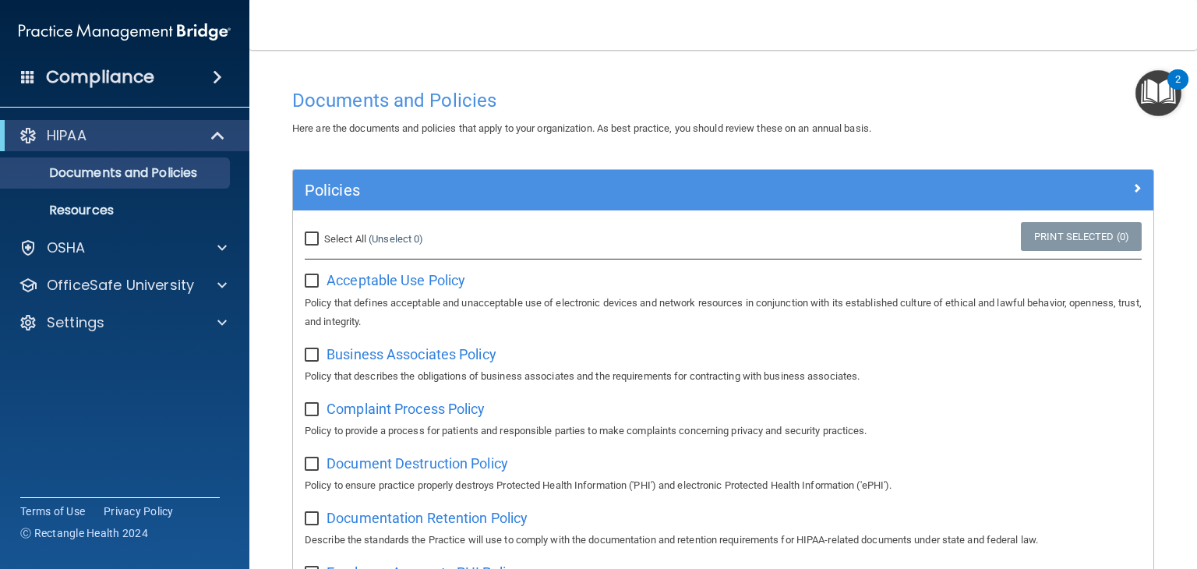
click at [310, 239] on input "Select All (Unselect 0) Unselect All" at bounding box center [314, 239] width 18 height 12
checkbox input "true"
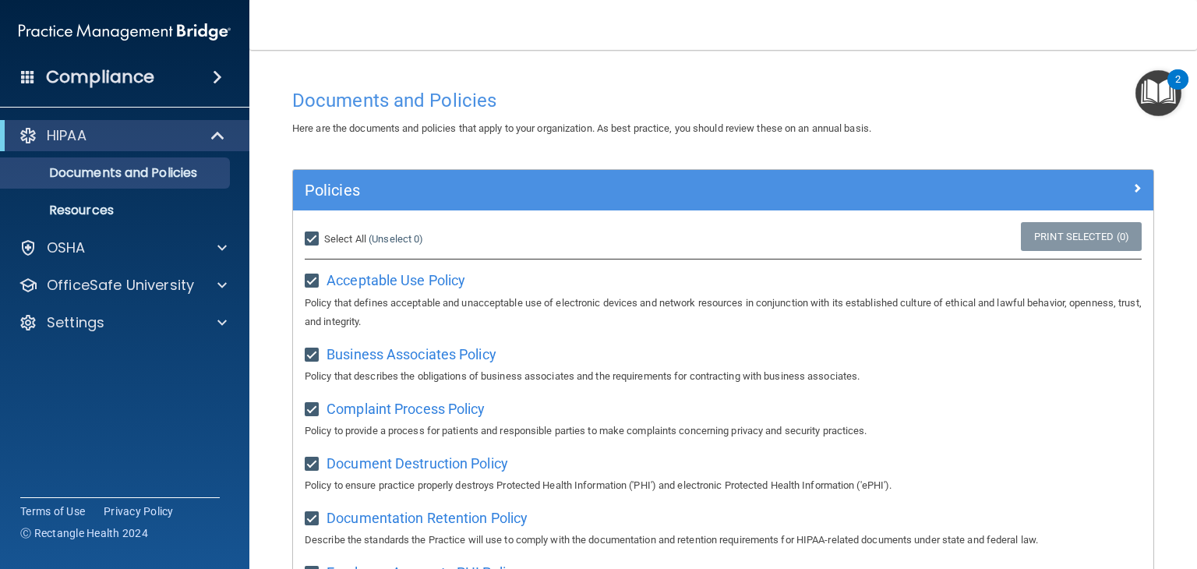
checkbox input "true"
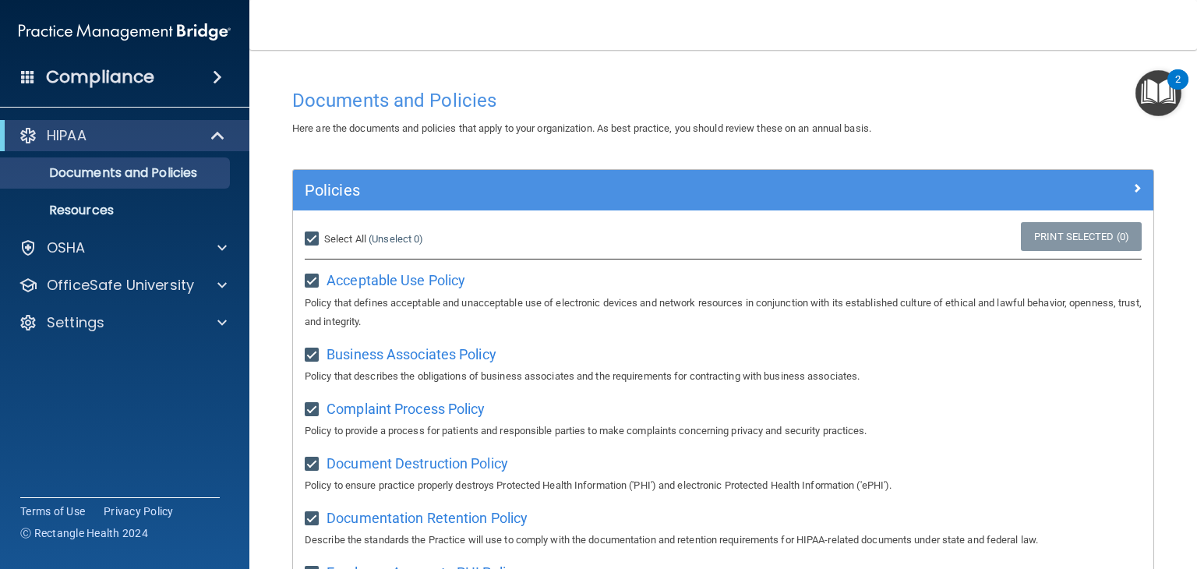
checkbox input "true"
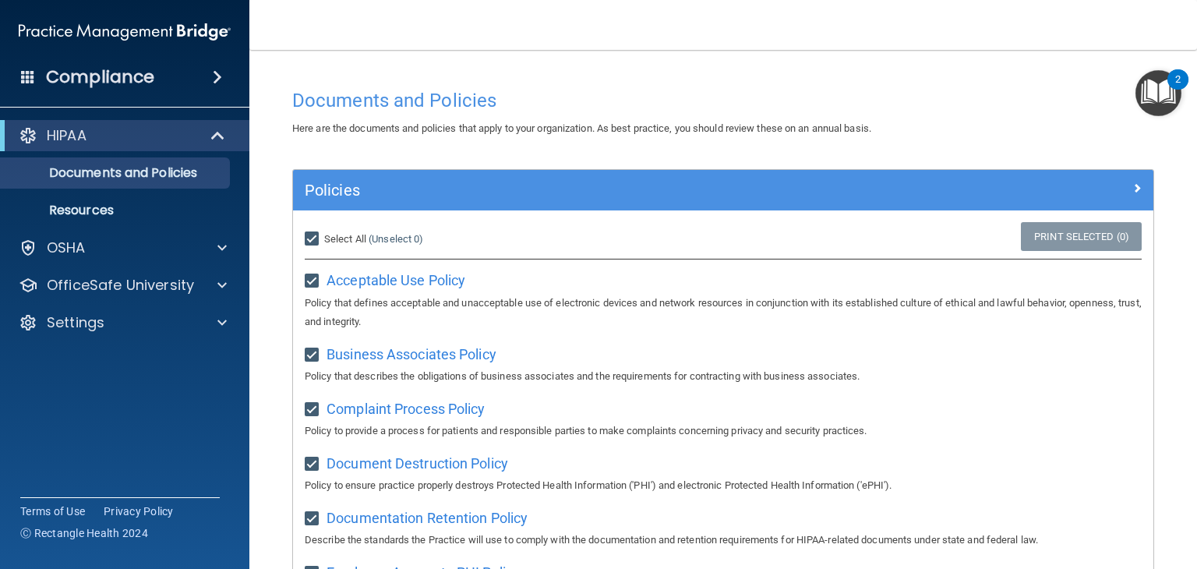
checkbox input "true"
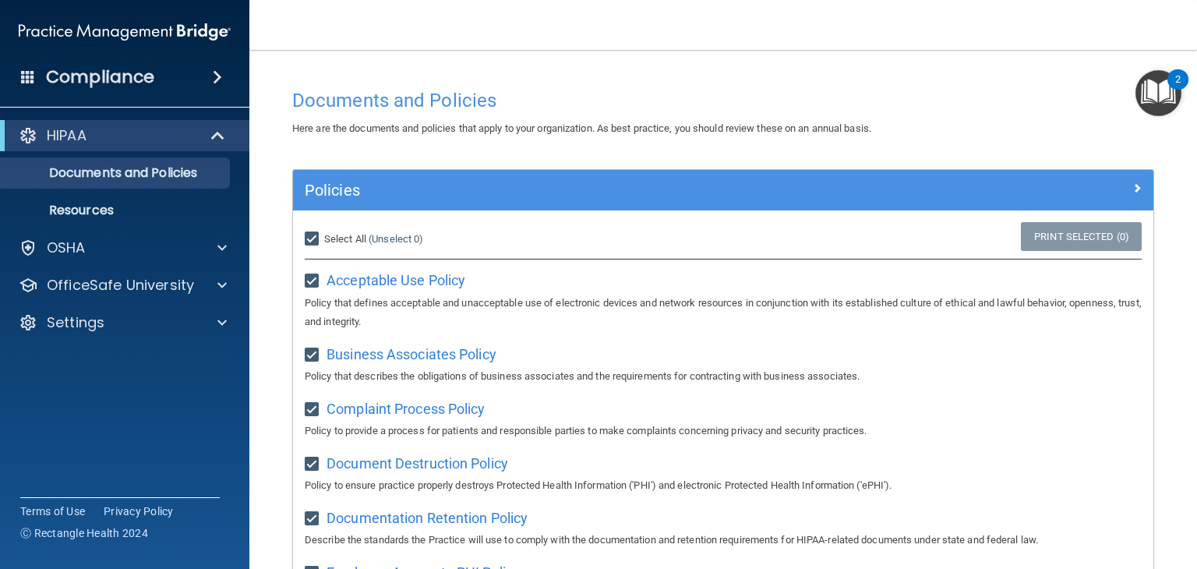
checkbox input "true"
click at [1028, 235] on link "Print Selected (21)" at bounding box center [1078, 236] width 126 height 29
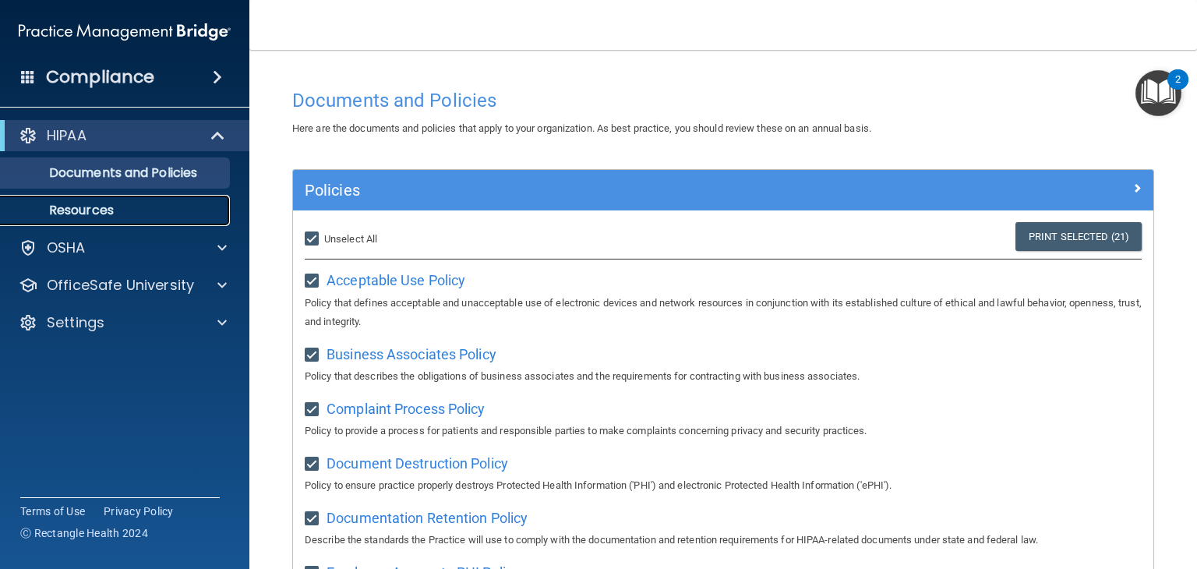
click at [117, 219] on link "Resources" at bounding box center [106, 210] width 245 height 31
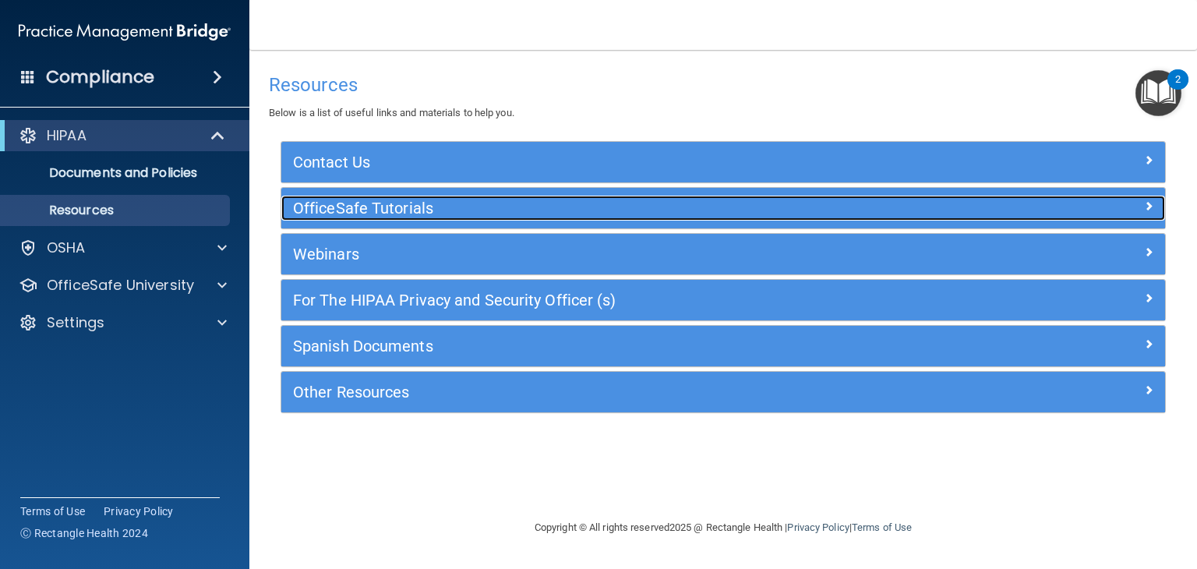
click at [483, 203] on h5 "OfficeSafe Tutorials" at bounding box center [613, 207] width 640 height 17
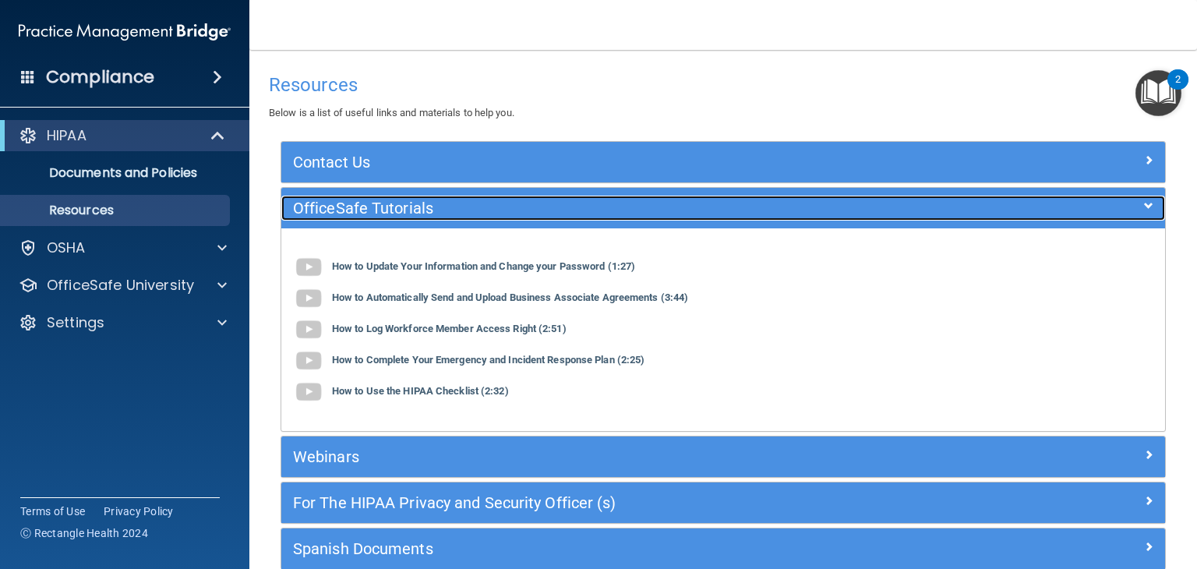
scroll to position [125, 0]
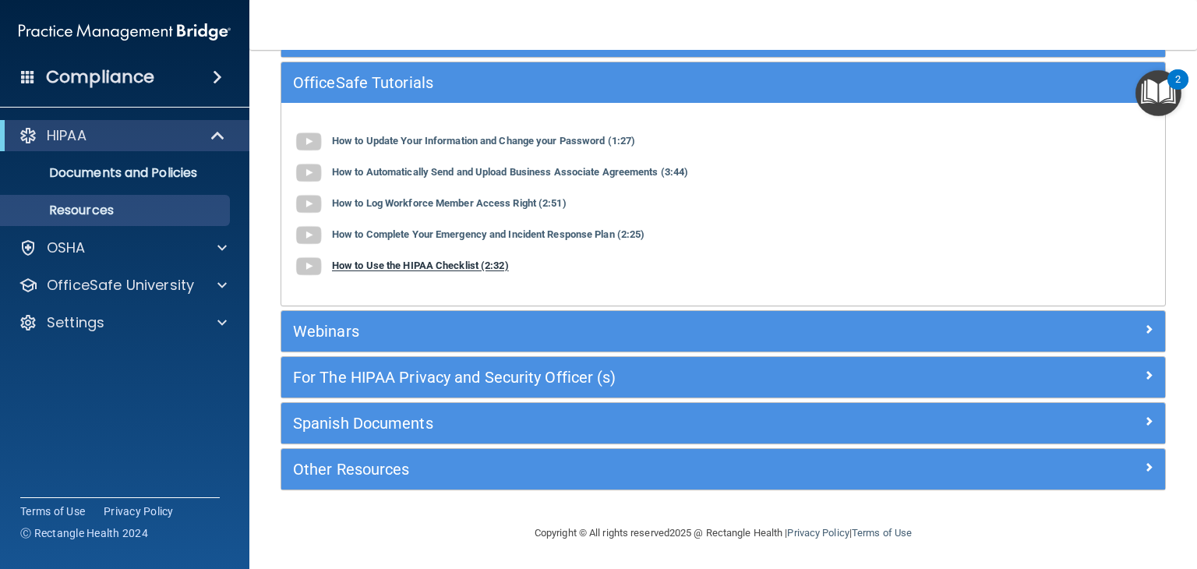
click at [445, 263] on b "How to Use the HIPAA Checklist (2:32)" at bounding box center [420, 266] width 177 height 12
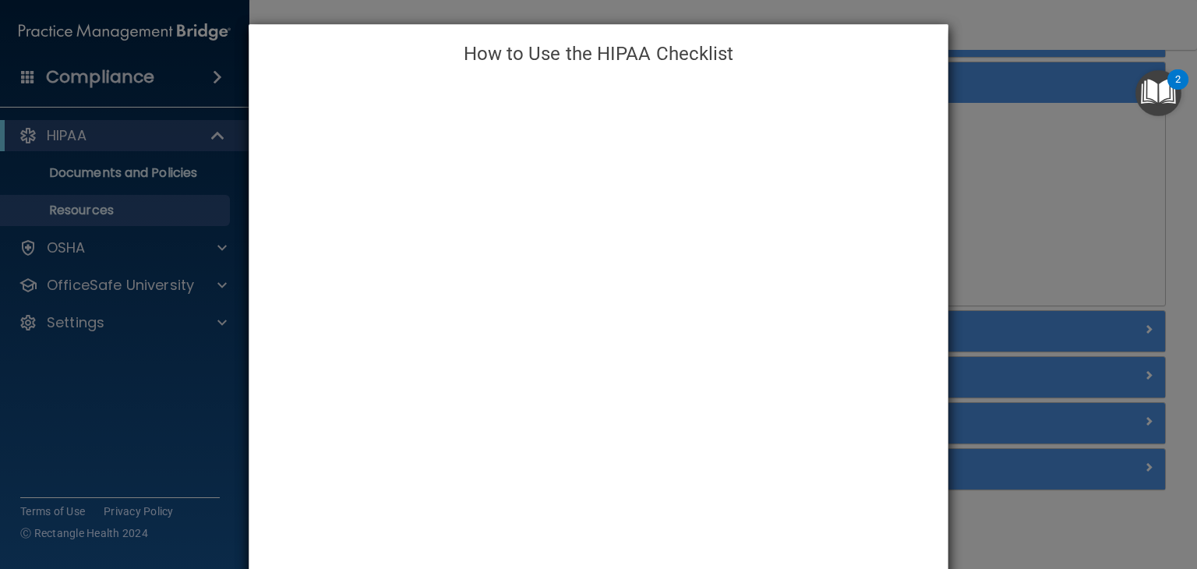
scroll to position [69, 0]
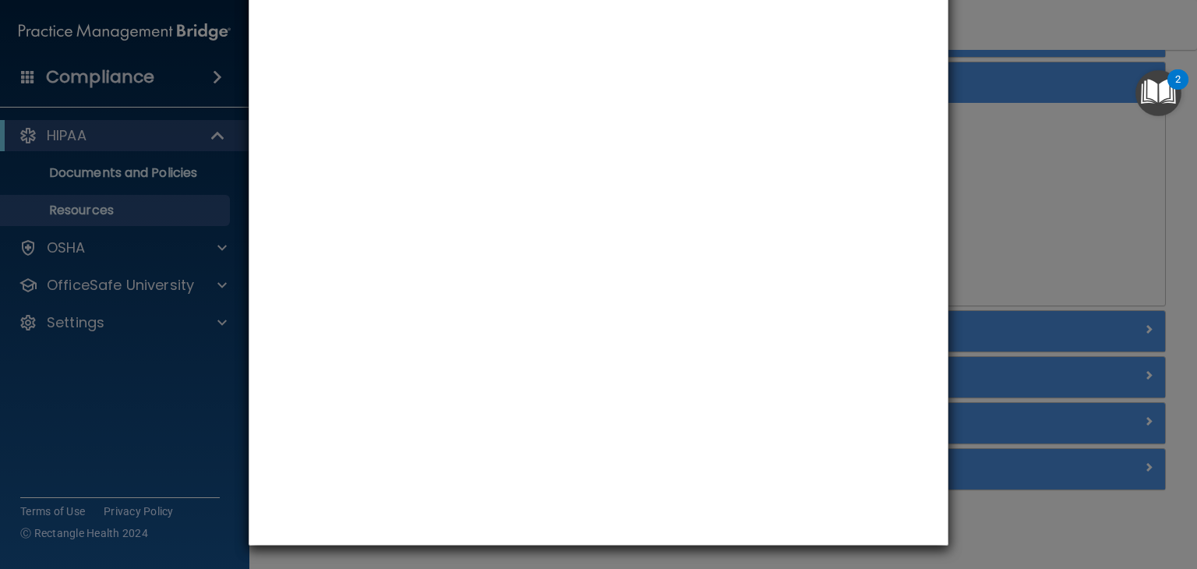
click at [1055, 308] on div "How to Use the HIPAA Checklist" at bounding box center [598, 284] width 1197 height 569
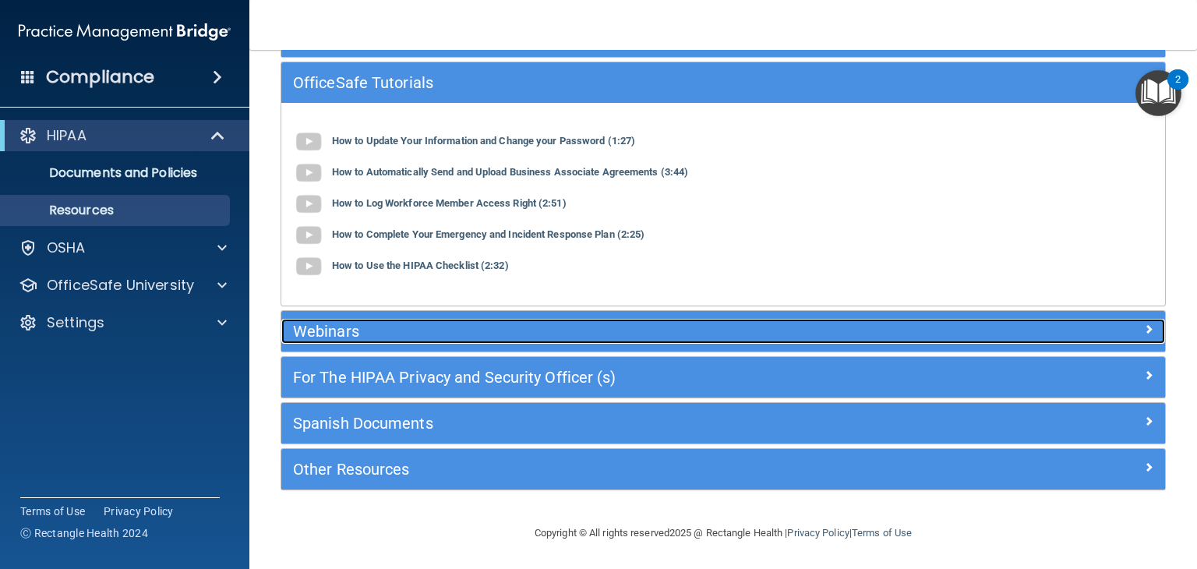
click at [373, 331] on h5 "Webinars" at bounding box center [613, 331] width 640 height 17
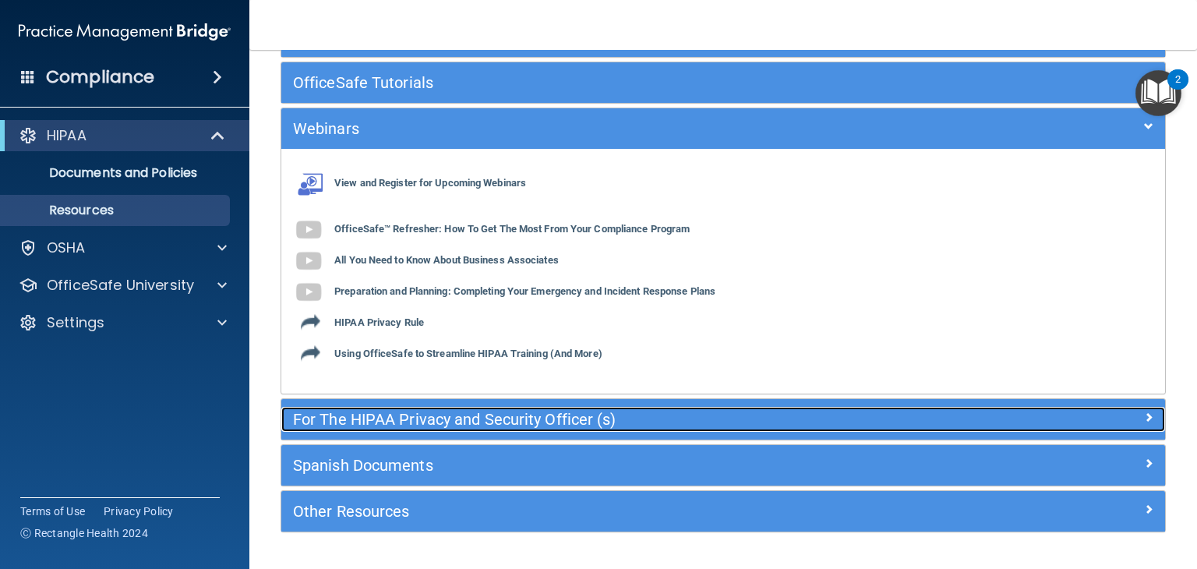
click at [499, 413] on h5 "For The HIPAA Privacy and Security Officer (s)" at bounding box center [613, 419] width 640 height 17
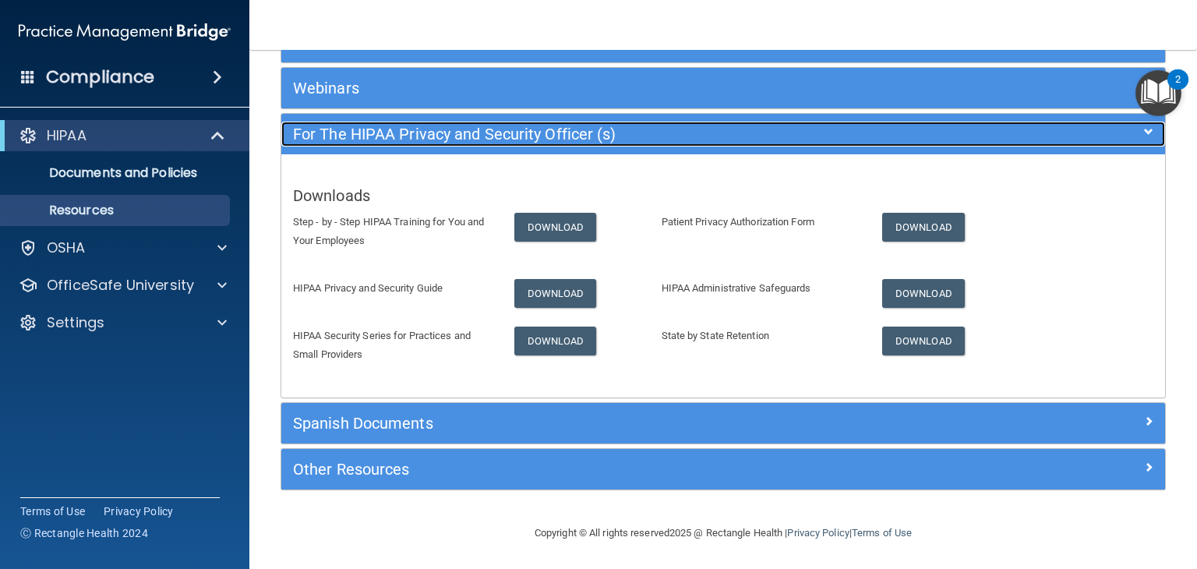
scroll to position [165, 0]
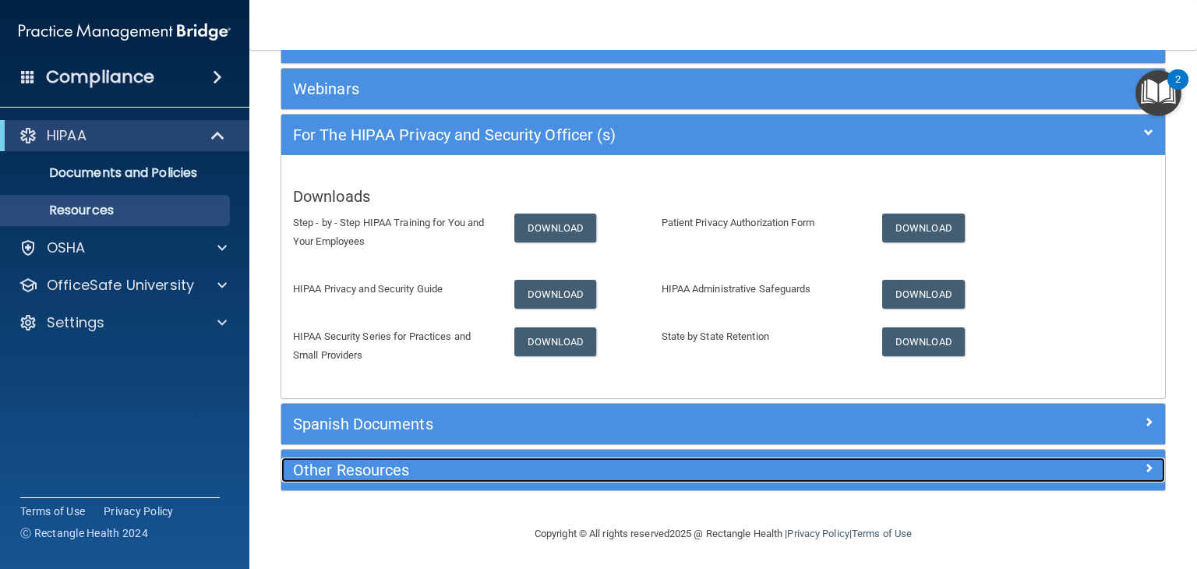
click at [499, 478] on div "Other Resources" at bounding box center [612, 469] width 663 height 25
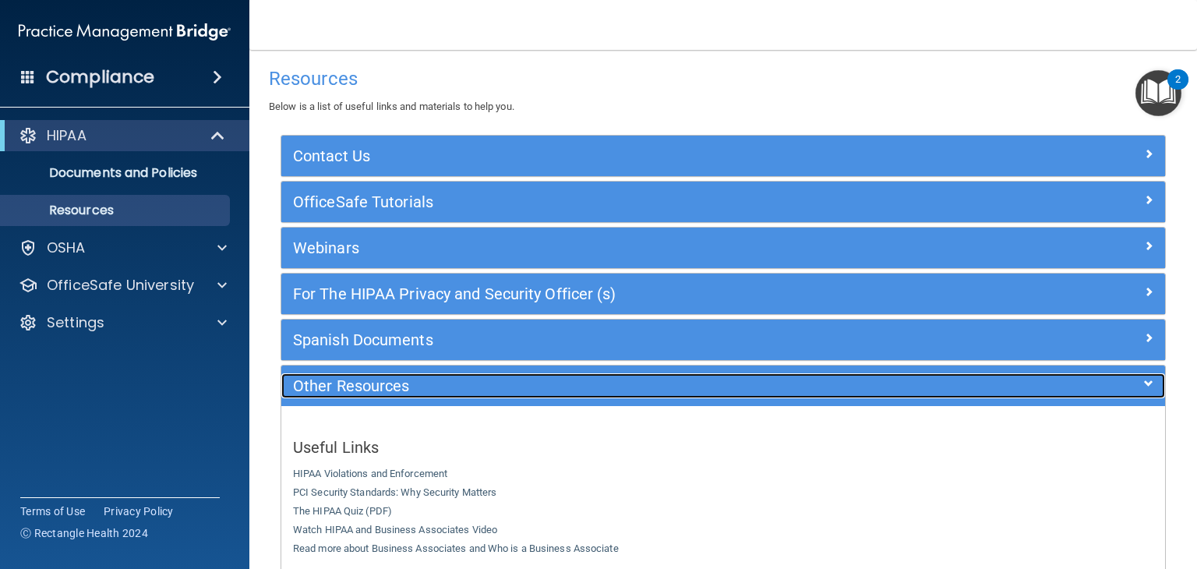
scroll to position [0, 0]
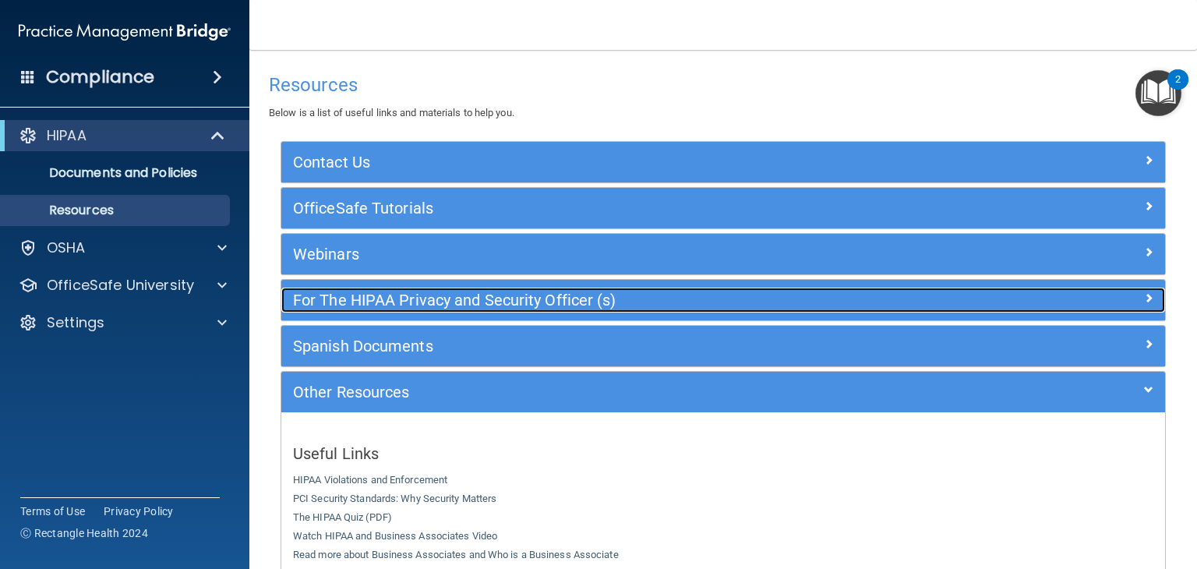
click at [683, 294] on h5 "For The HIPAA Privacy and Security Officer (s)" at bounding box center [613, 299] width 640 height 17
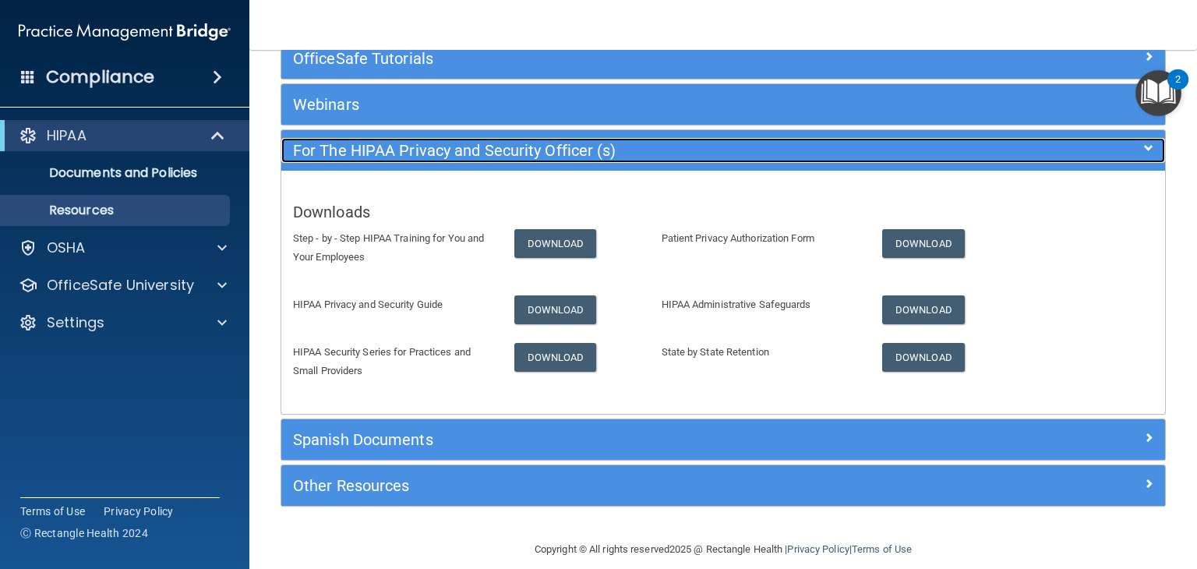
scroll to position [154, 0]
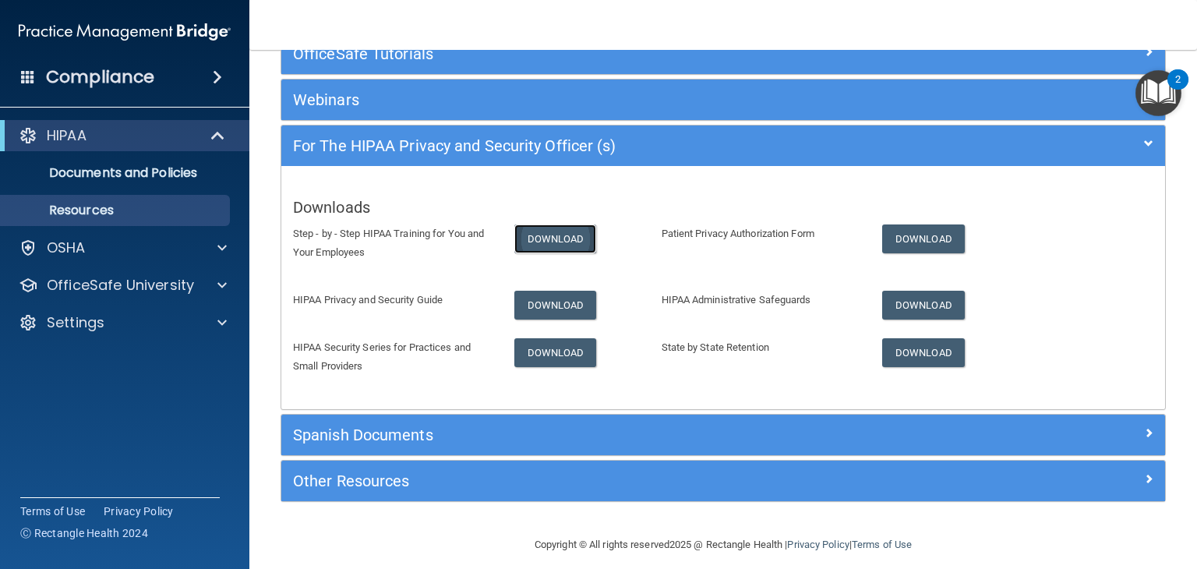
click at [534, 238] on link "Download" at bounding box center [555, 238] width 83 height 29
click at [887, 235] on link "Download" at bounding box center [923, 238] width 83 height 29
click at [562, 299] on link "Download" at bounding box center [555, 305] width 83 height 29
click at [905, 301] on link "Download" at bounding box center [923, 305] width 83 height 29
click at [566, 351] on link "Download" at bounding box center [555, 352] width 83 height 29
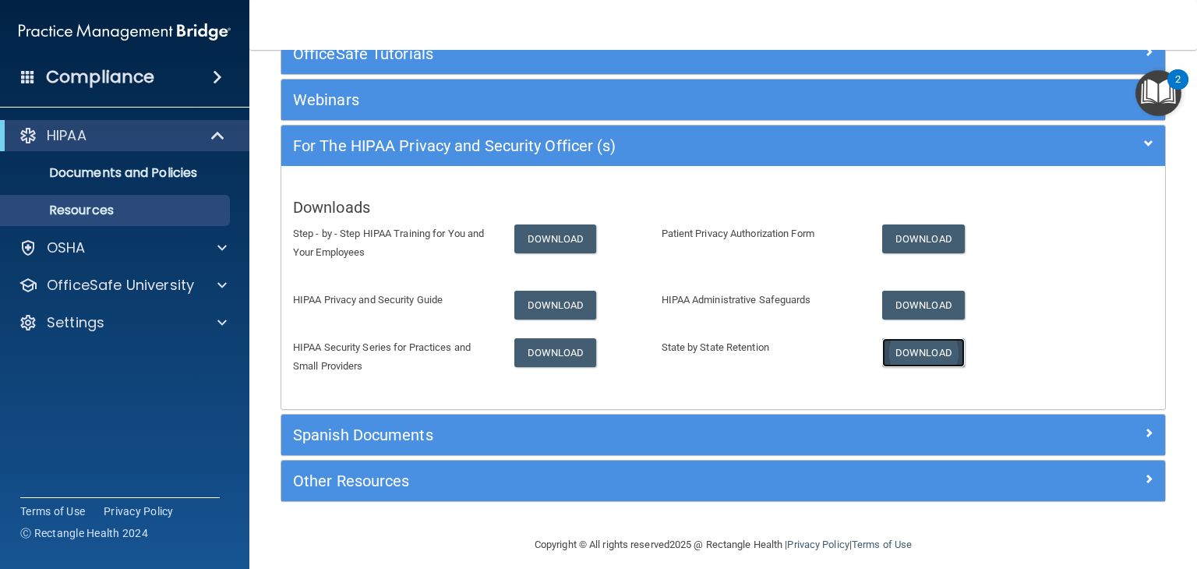
click at [909, 349] on link "Download" at bounding box center [923, 352] width 83 height 29
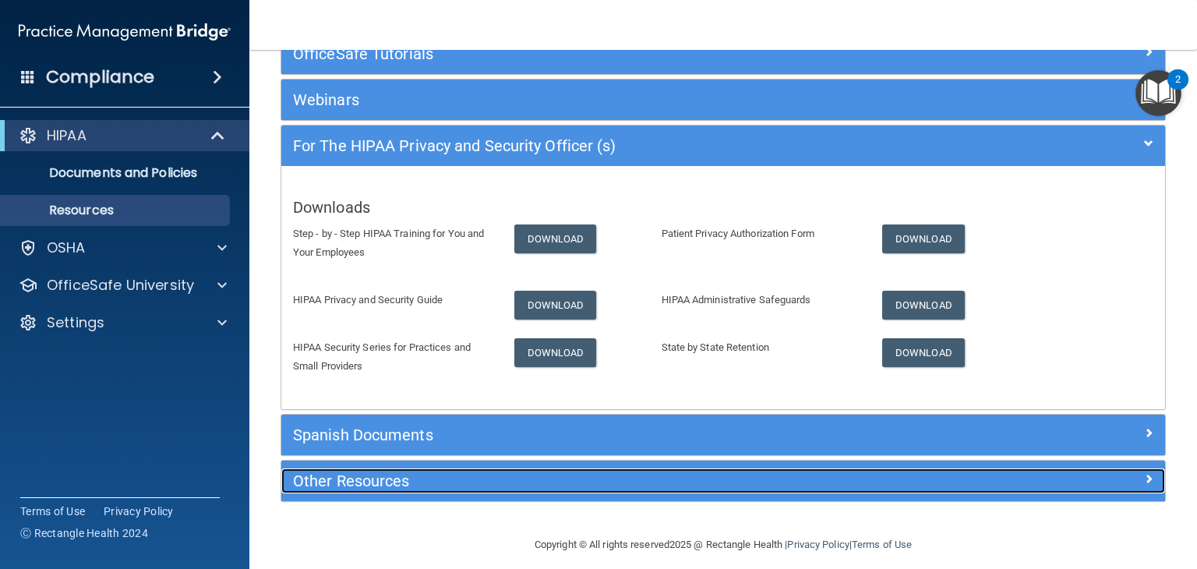
click at [651, 472] on h5 "Other Resources" at bounding box center [613, 480] width 640 height 17
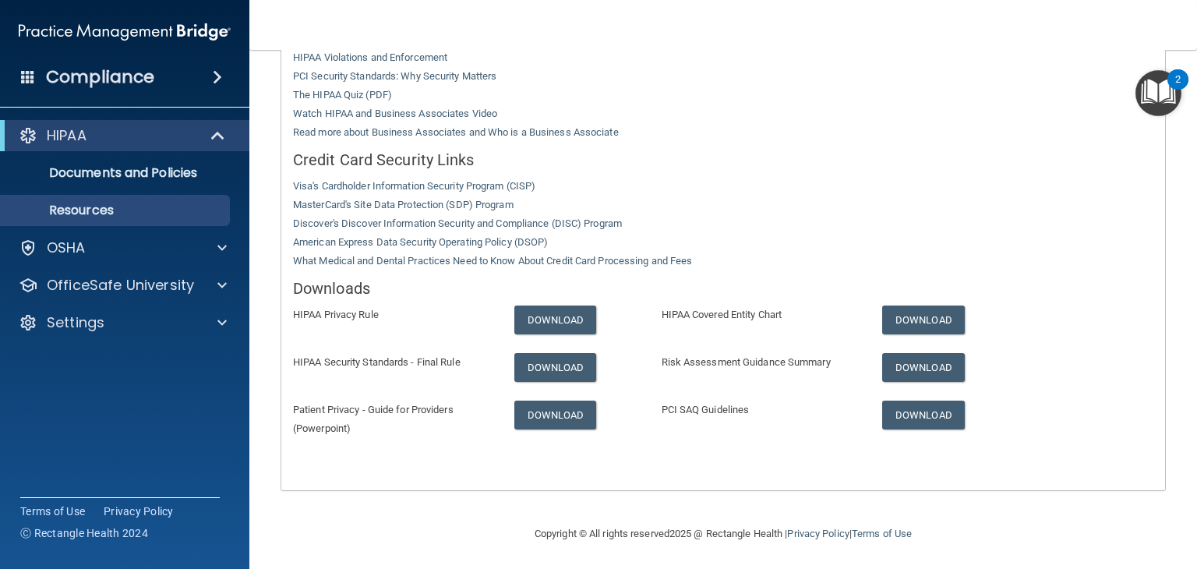
scroll to position [422, 0]
click at [567, 323] on link "Download" at bounding box center [555, 320] width 83 height 29
click at [542, 369] on link "Download" at bounding box center [555, 368] width 83 height 29
click at [579, 420] on link "Download" at bounding box center [555, 415] width 83 height 29
click at [909, 320] on link "Download" at bounding box center [923, 320] width 83 height 29
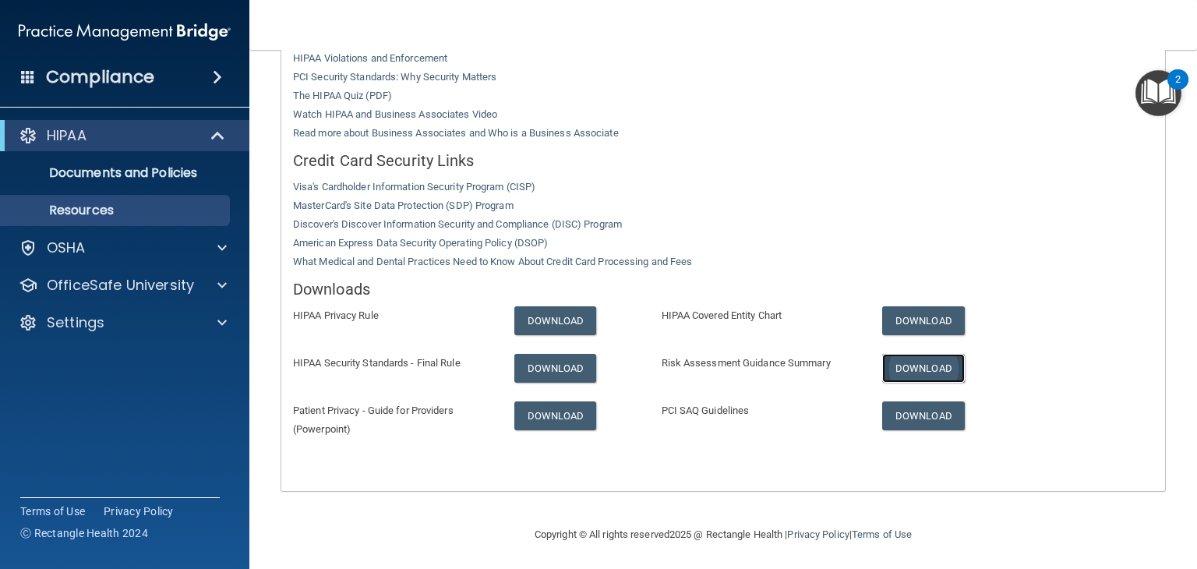
click at [926, 369] on link "Download" at bounding box center [923, 368] width 83 height 29
click at [912, 411] on link "Download" at bounding box center [923, 415] width 83 height 29
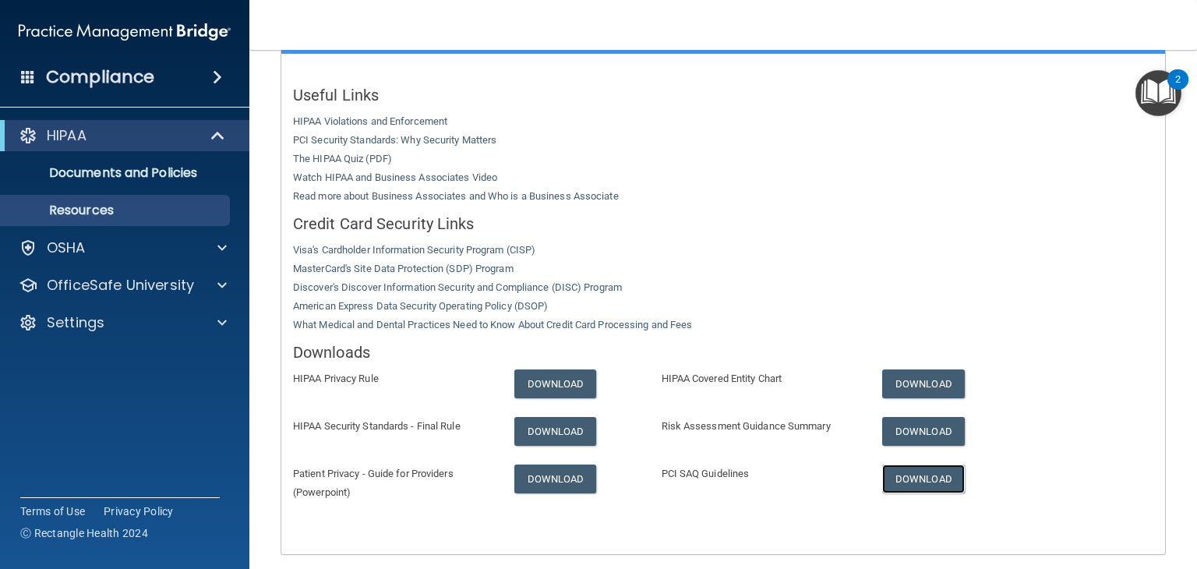
scroll to position [355, 0]
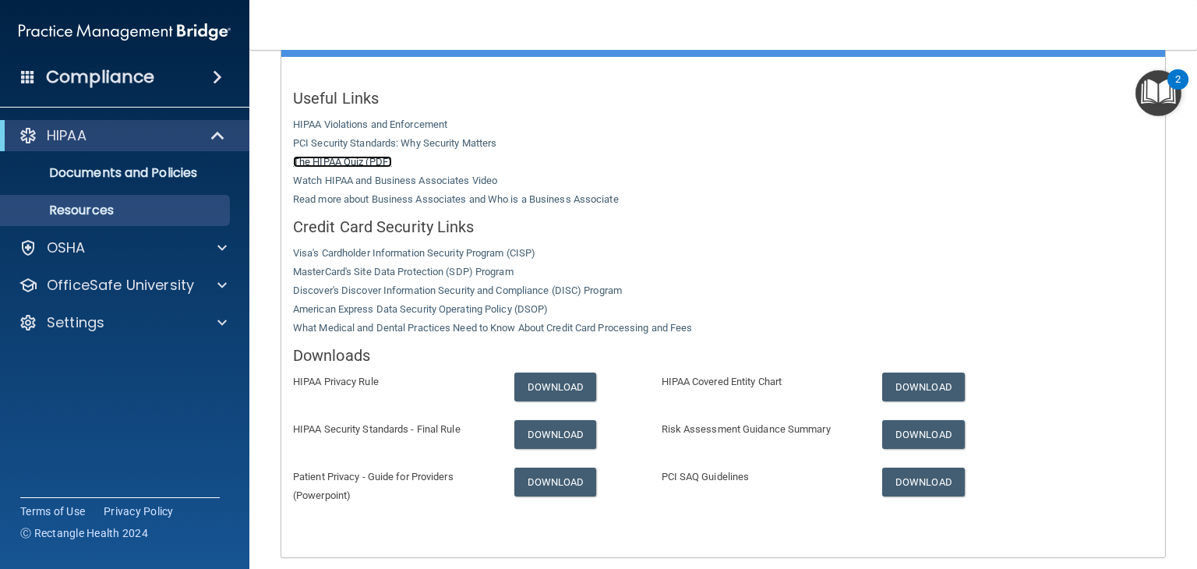
click at [341, 159] on link "The HIPAA Quiz (PDF)" at bounding box center [342, 162] width 99 height 12
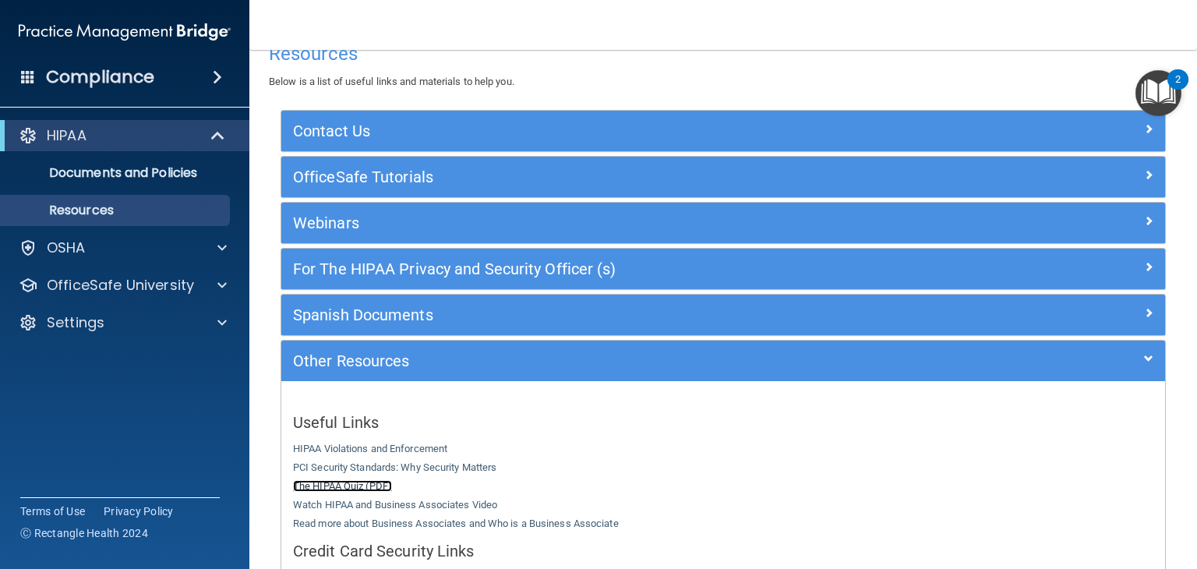
scroll to position [19, 0]
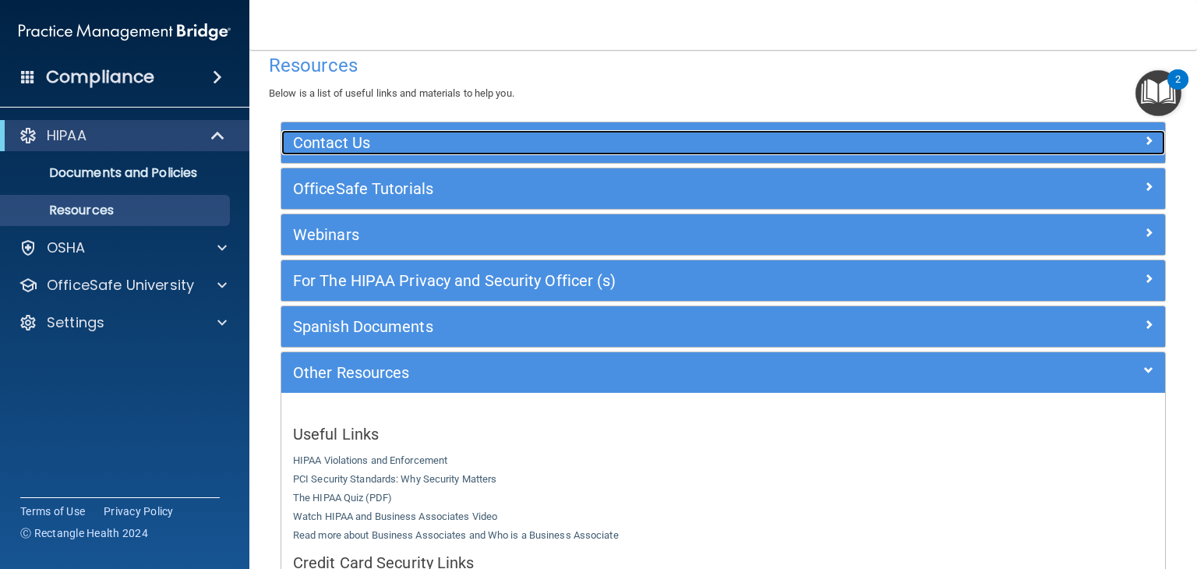
click at [465, 150] on h5 "Contact Us" at bounding box center [613, 142] width 640 height 17
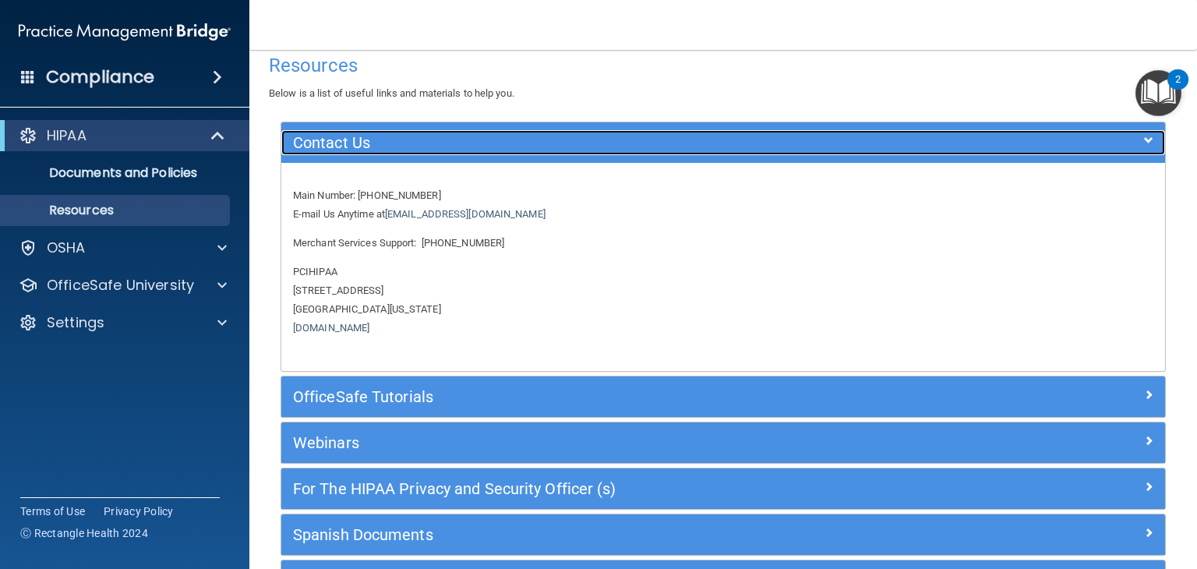
scroll to position [0, 0]
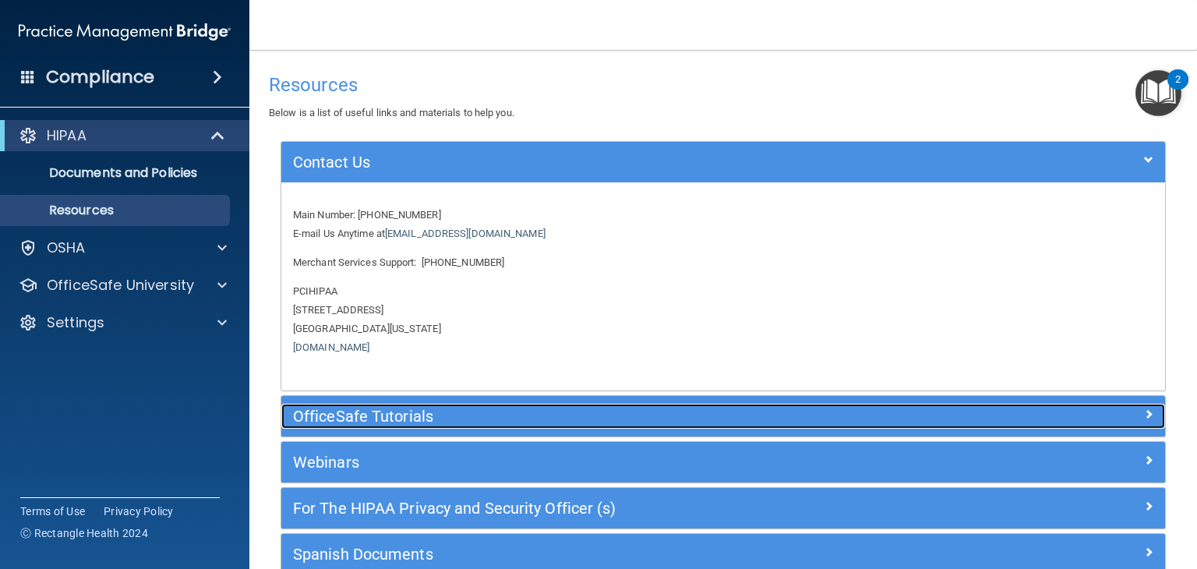
click at [422, 412] on h5 "OfficeSafe Tutorials" at bounding box center [613, 416] width 640 height 17
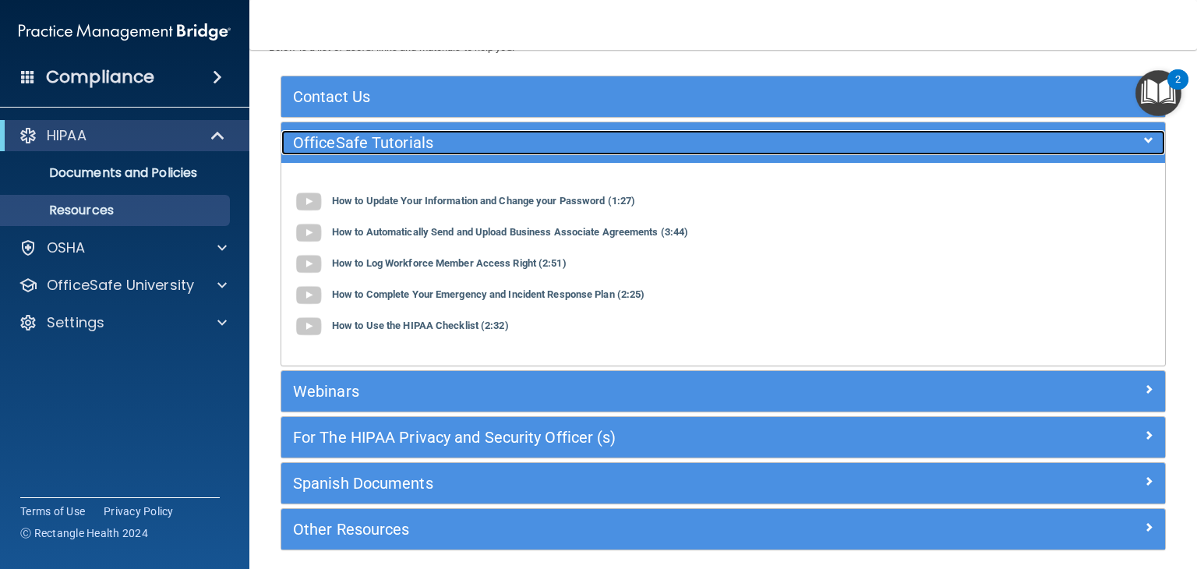
scroll to position [125, 0]
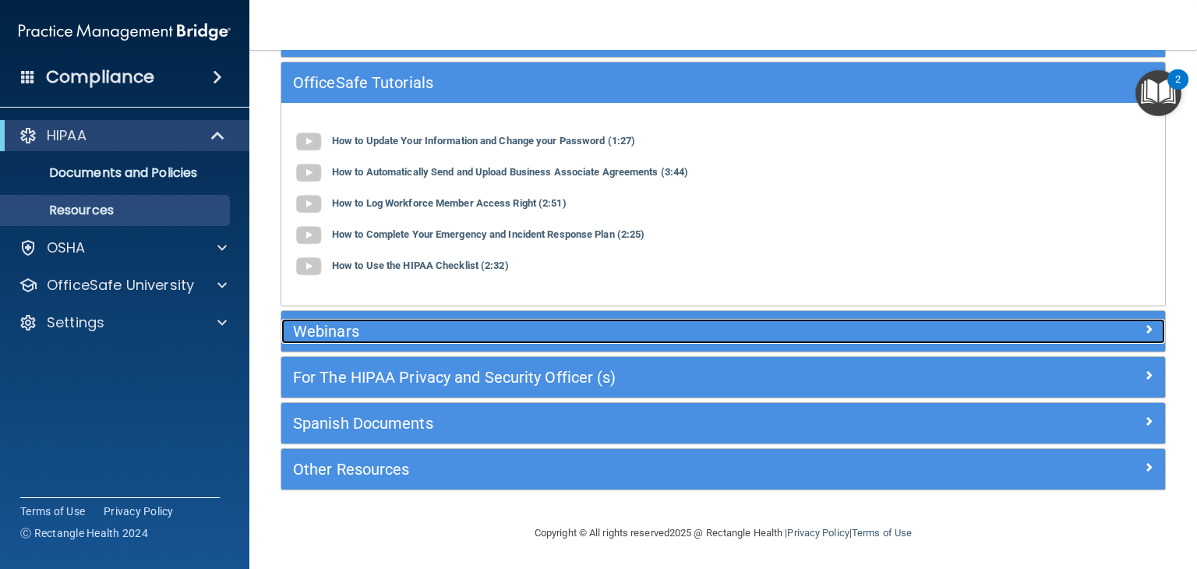
click at [512, 325] on h5 "Webinars" at bounding box center [613, 331] width 640 height 17
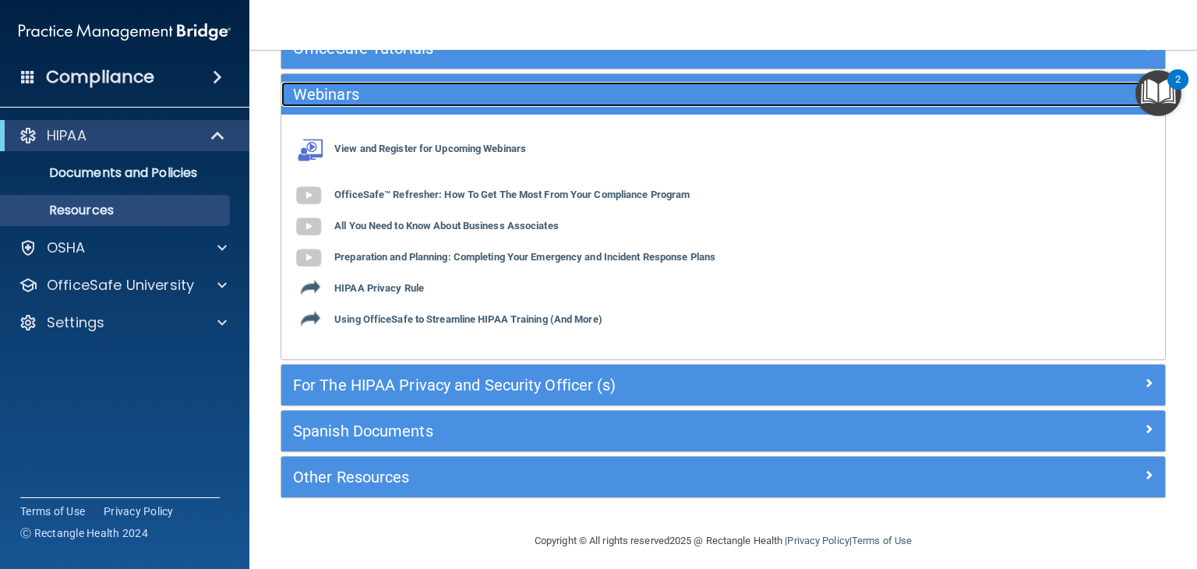
scroll to position [168, 0]
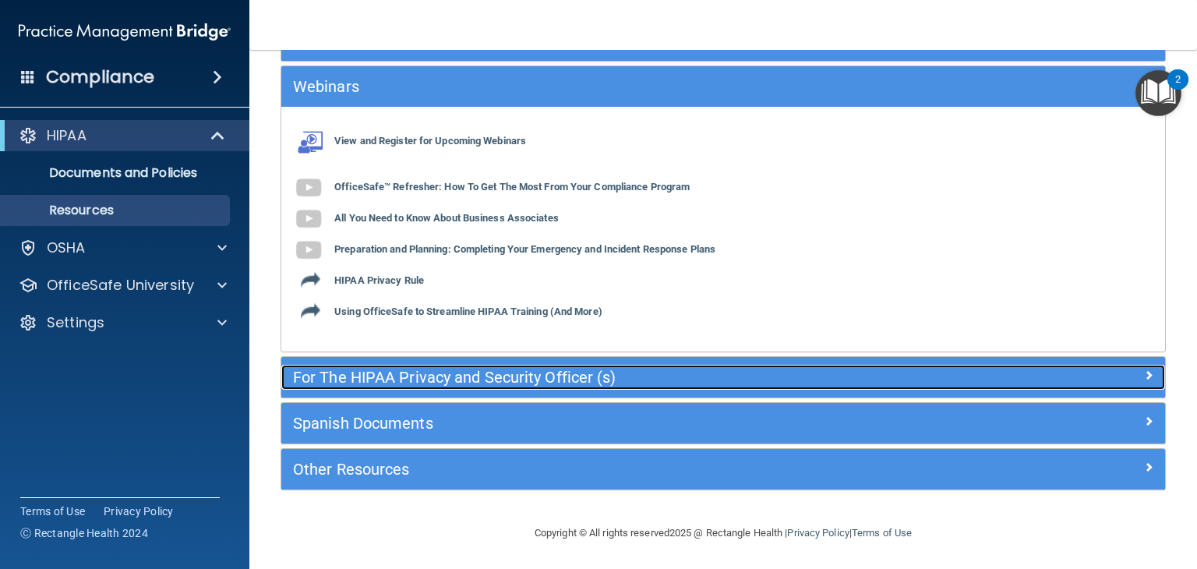
click at [665, 369] on h5 "For The HIPAA Privacy and Security Officer (s)" at bounding box center [613, 377] width 640 height 17
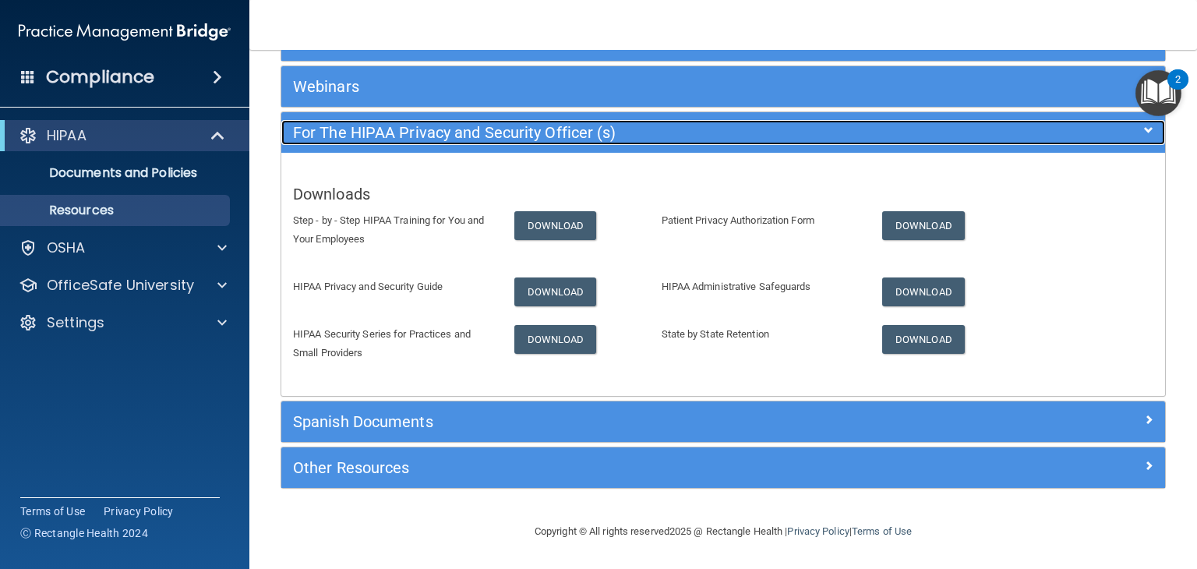
scroll to position [166, 0]
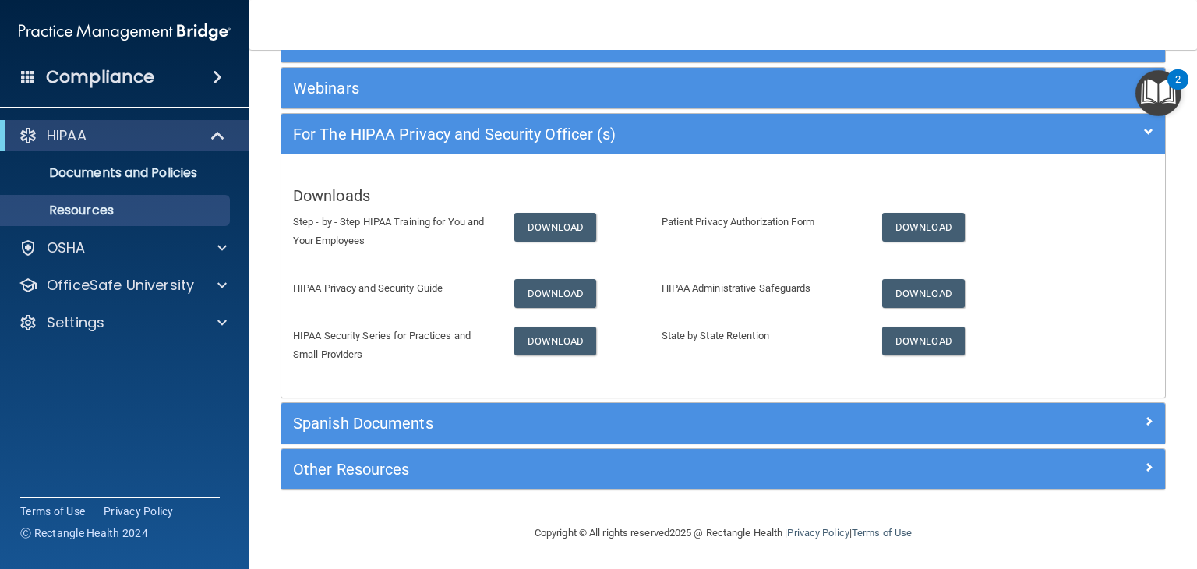
click at [626, 449] on div "Other Resources" at bounding box center [723, 469] width 884 height 41
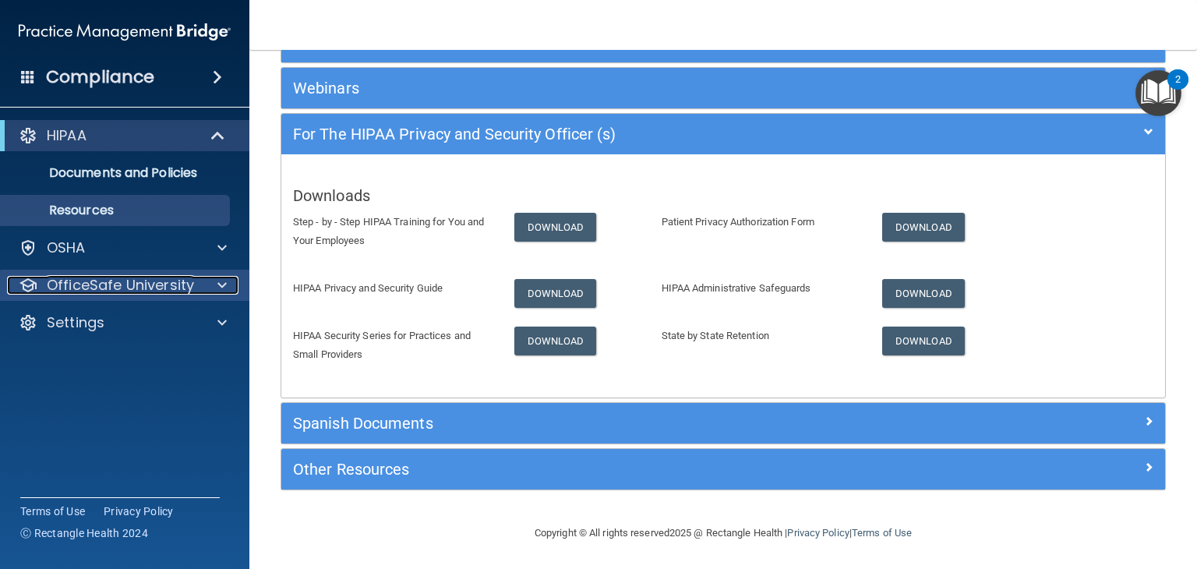
click at [181, 293] on p "OfficeSafe University" at bounding box center [120, 285] width 147 height 19
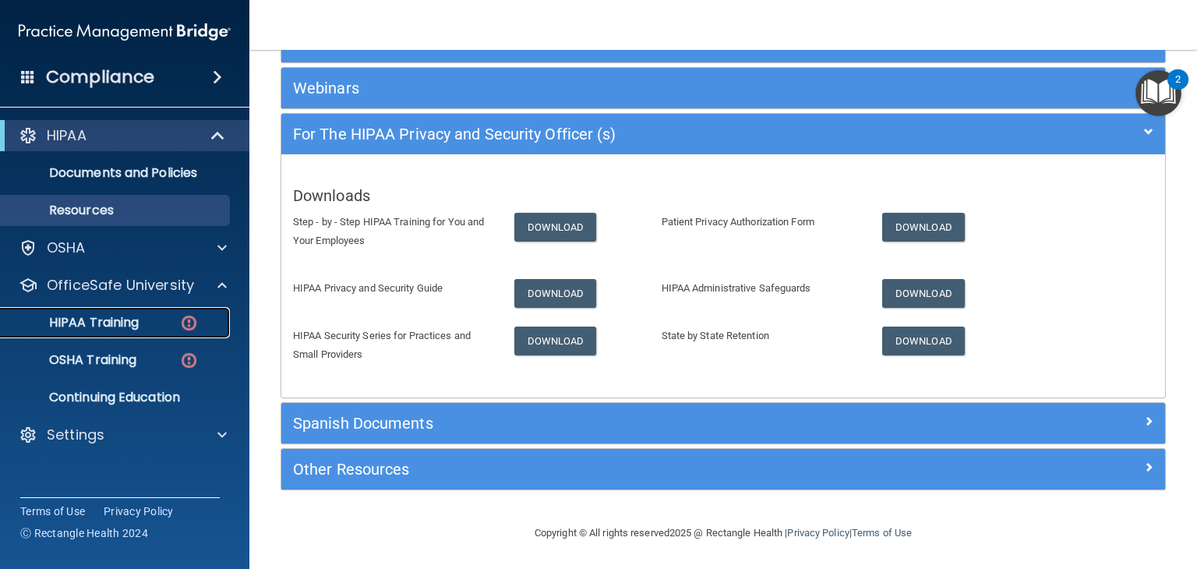
click at [131, 319] on p "HIPAA Training" at bounding box center [74, 323] width 129 height 16
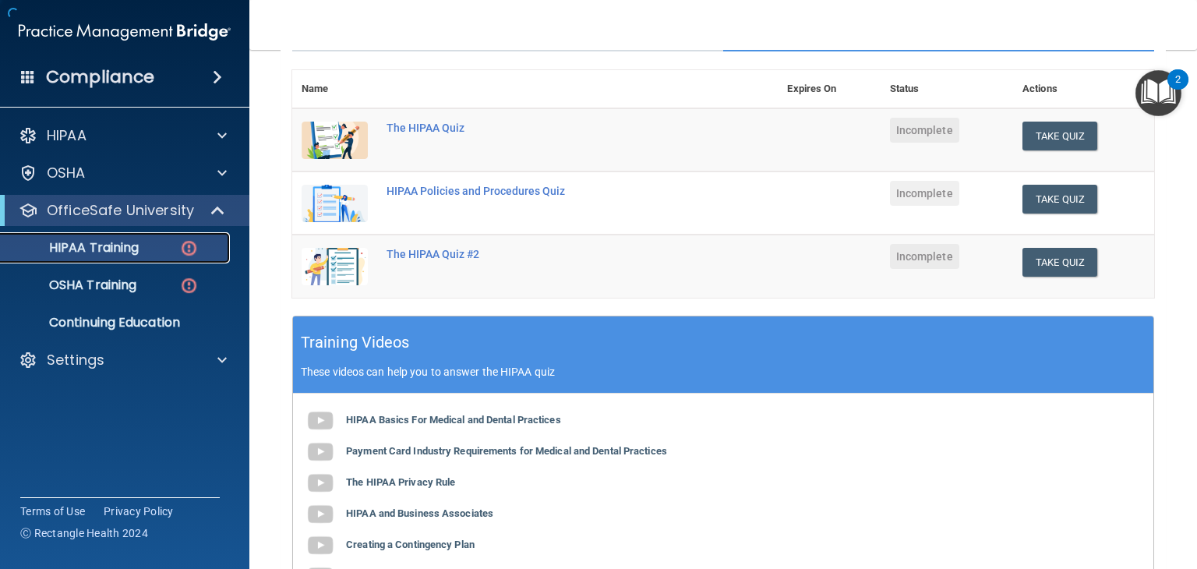
scroll to position [546, 0]
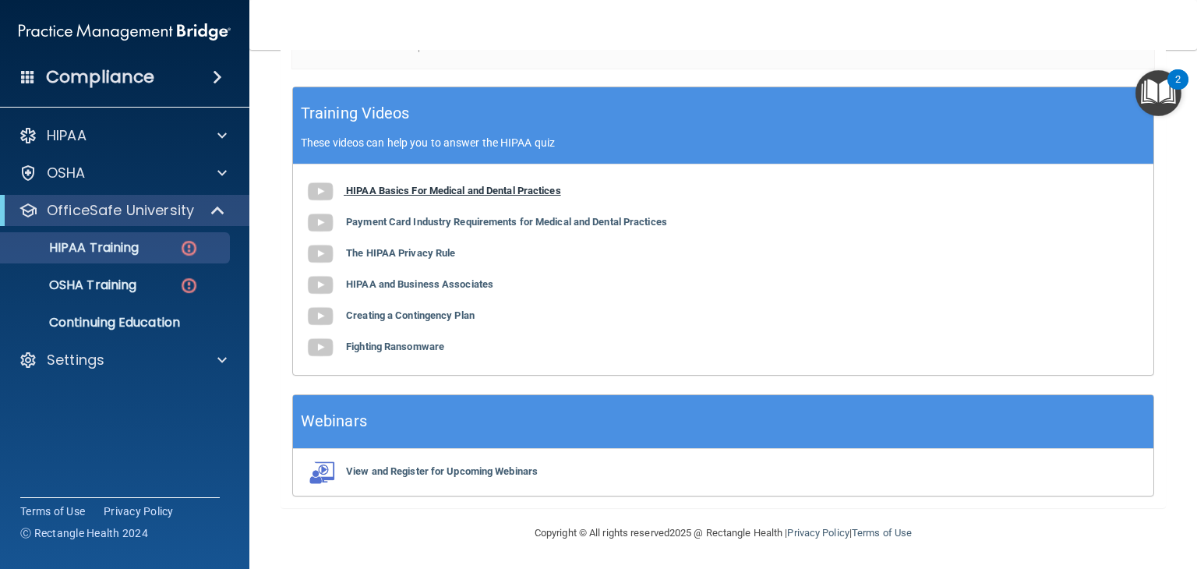
click at [317, 189] on img at bounding box center [320, 191] width 31 height 31
click at [323, 225] on img at bounding box center [320, 222] width 31 height 31
click at [326, 249] on img at bounding box center [320, 253] width 31 height 31
